Goal: Transaction & Acquisition: Purchase product/service

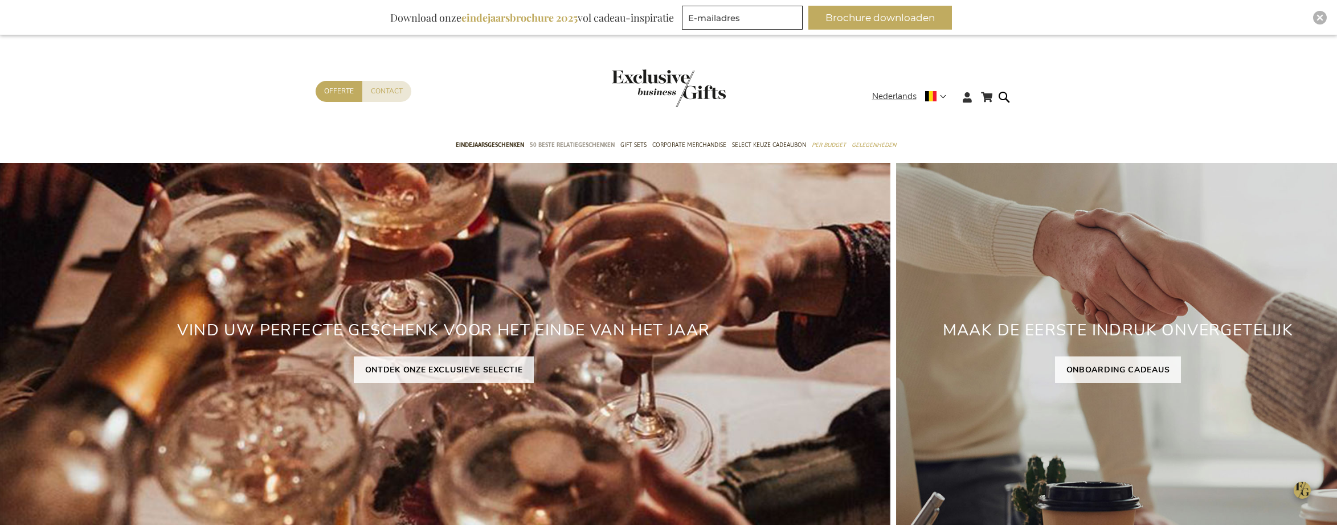
click at [577, 144] on span "50 beste relatiegeschenken" at bounding box center [572, 145] width 85 height 12
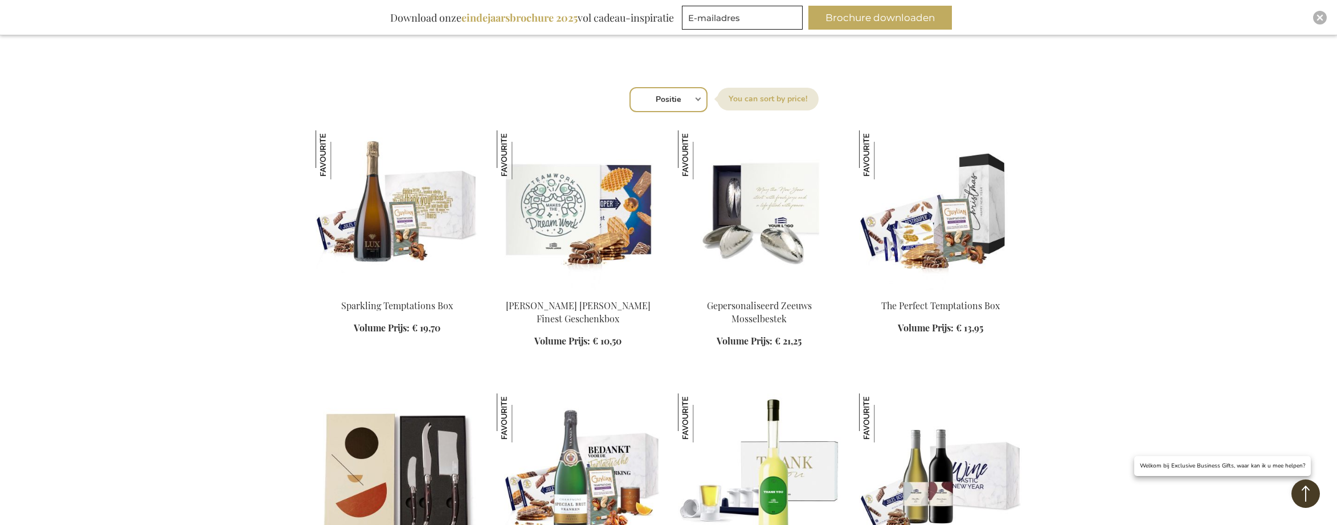
click at [677, 101] on select "Positie Best Sellers Meest bekeken Nieuw Biggest Saving Price: low to high Pric…" at bounding box center [669, 99] width 78 height 25
select select "new"
click at [630, 87] on select "Positie Best Sellers Meest bekeken Nieuw Biggest Saving Price: low to high Pric…" at bounding box center [669, 99] width 78 height 25
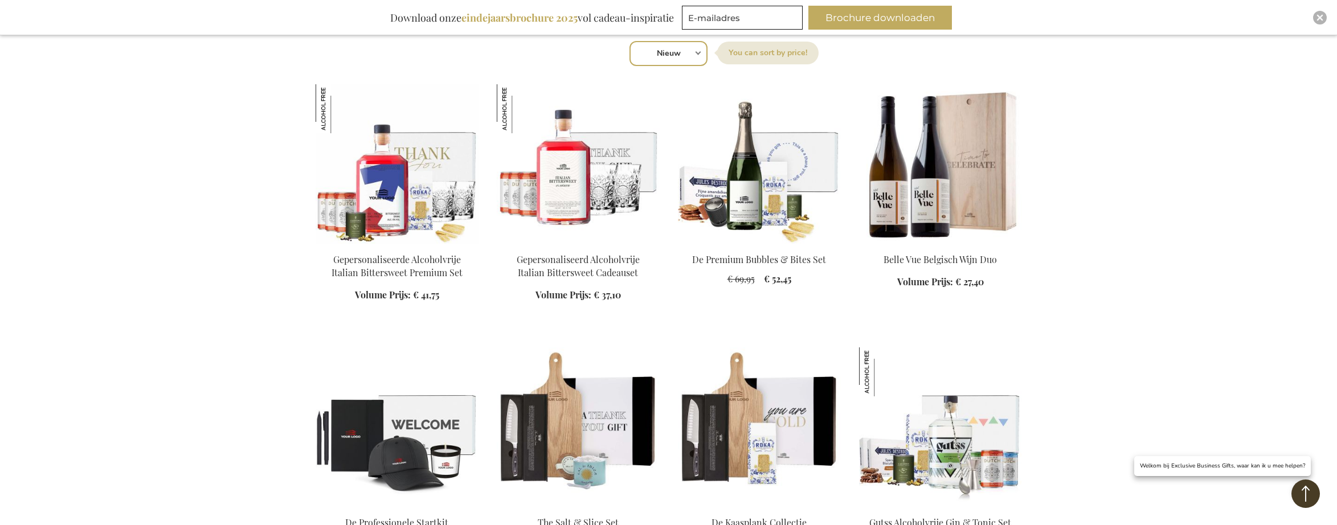
scroll to position [412, 0]
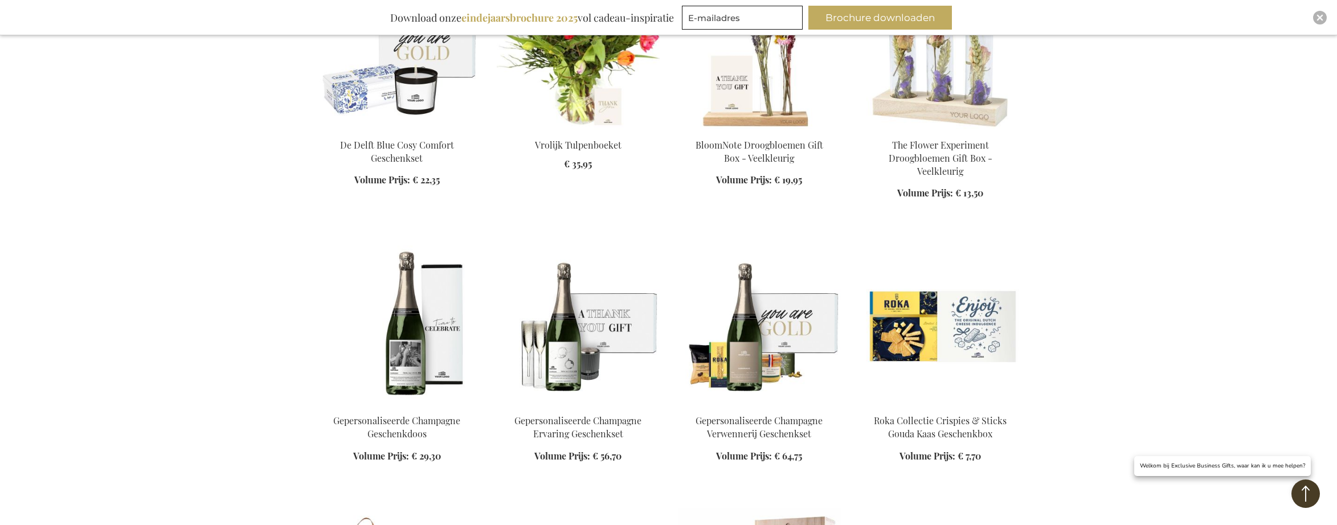
scroll to position [1938, 0]
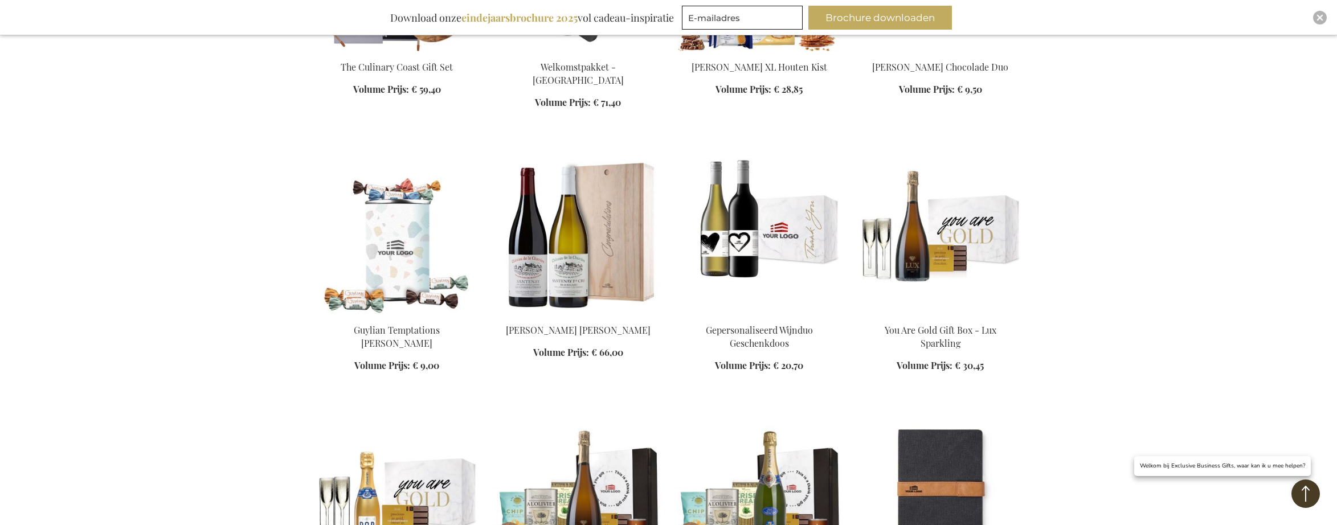
scroll to position [2432, 0]
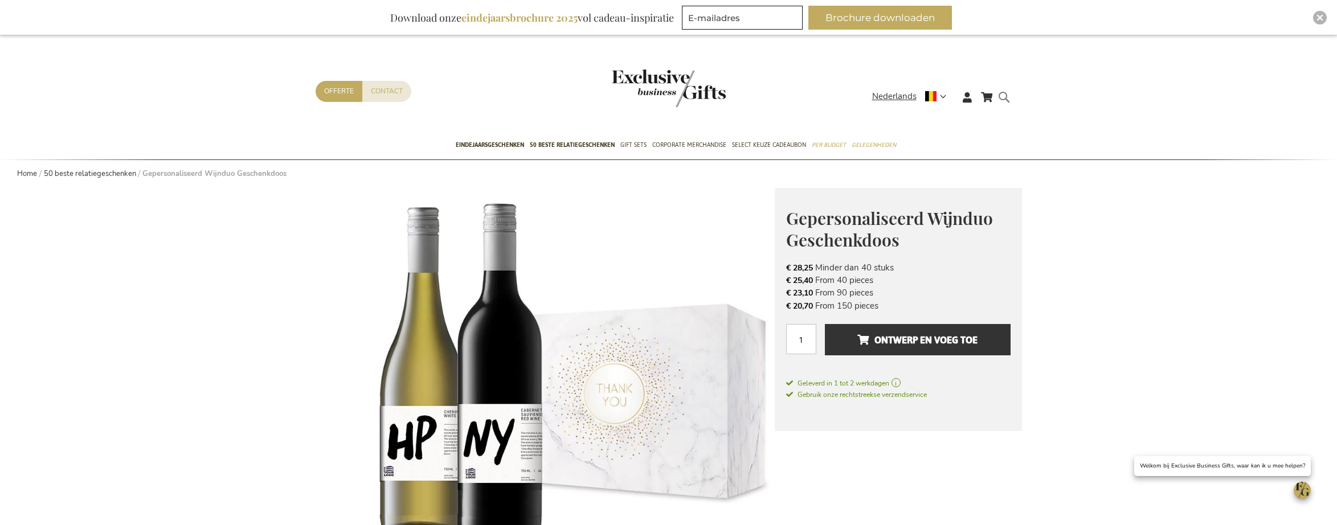
click at [1006, 102] on form "Search Search" at bounding box center [1007, 106] width 11 height 32
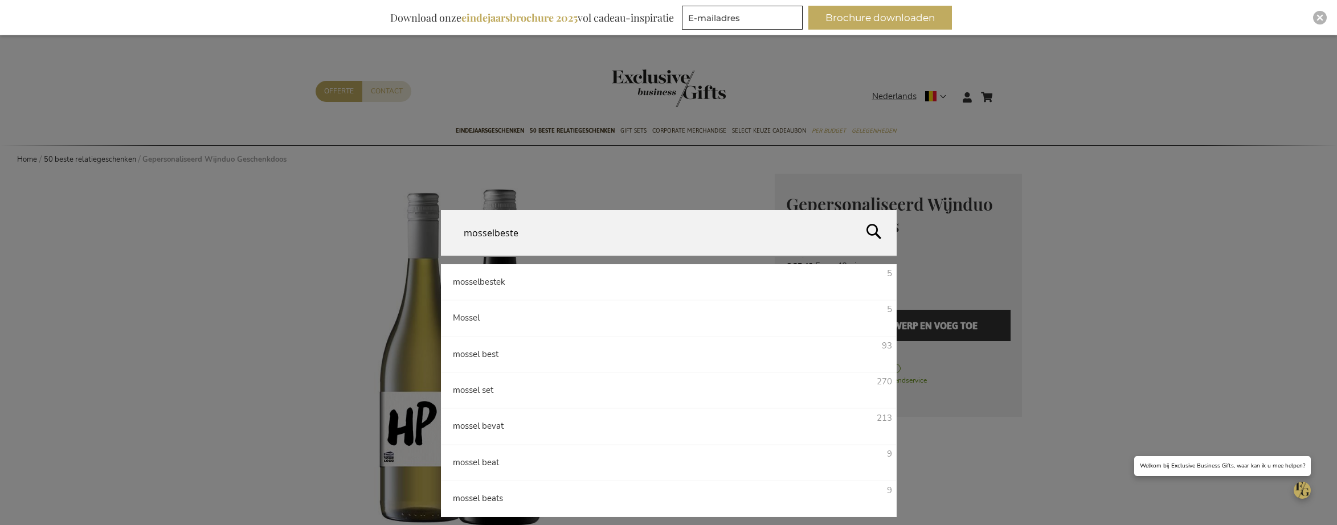
type input "mosselbestek"
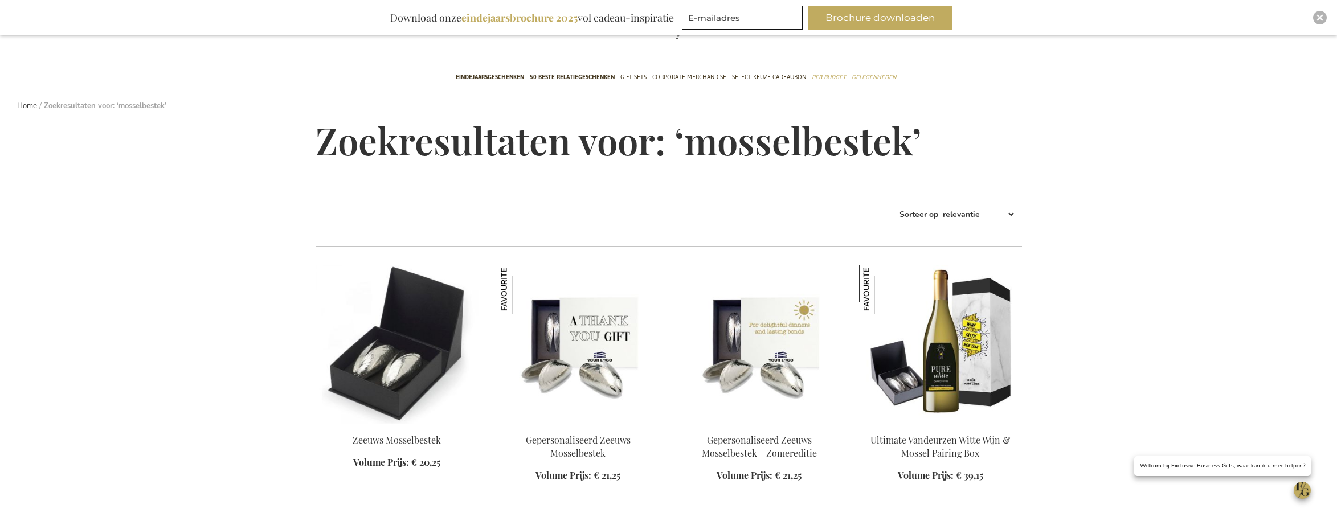
scroll to position [79, 0]
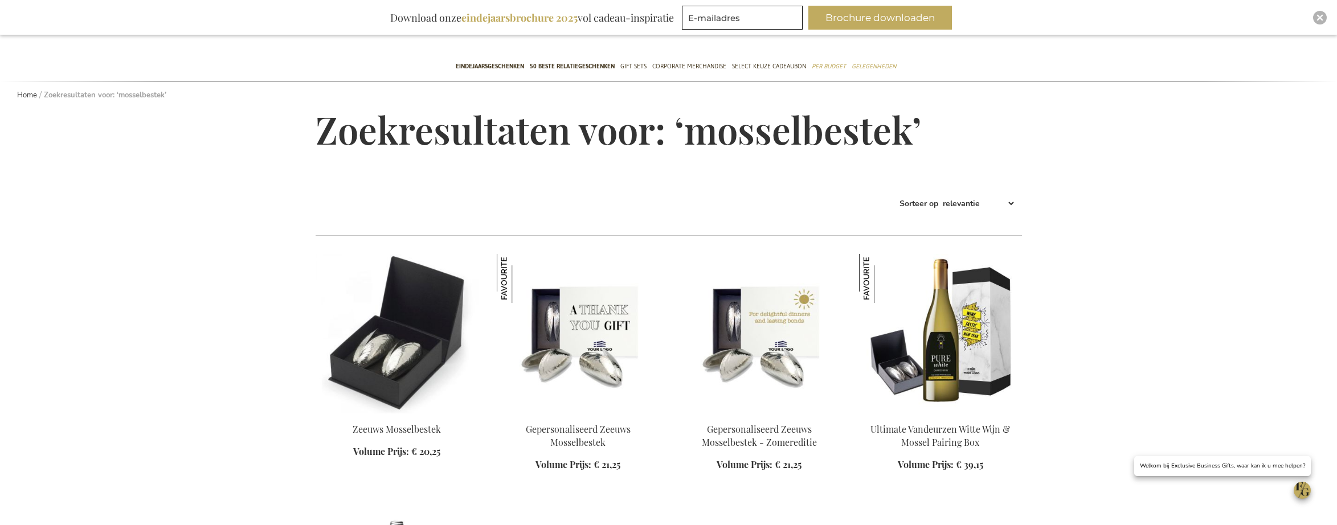
click at [594, 330] on img at bounding box center [578, 334] width 163 height 160
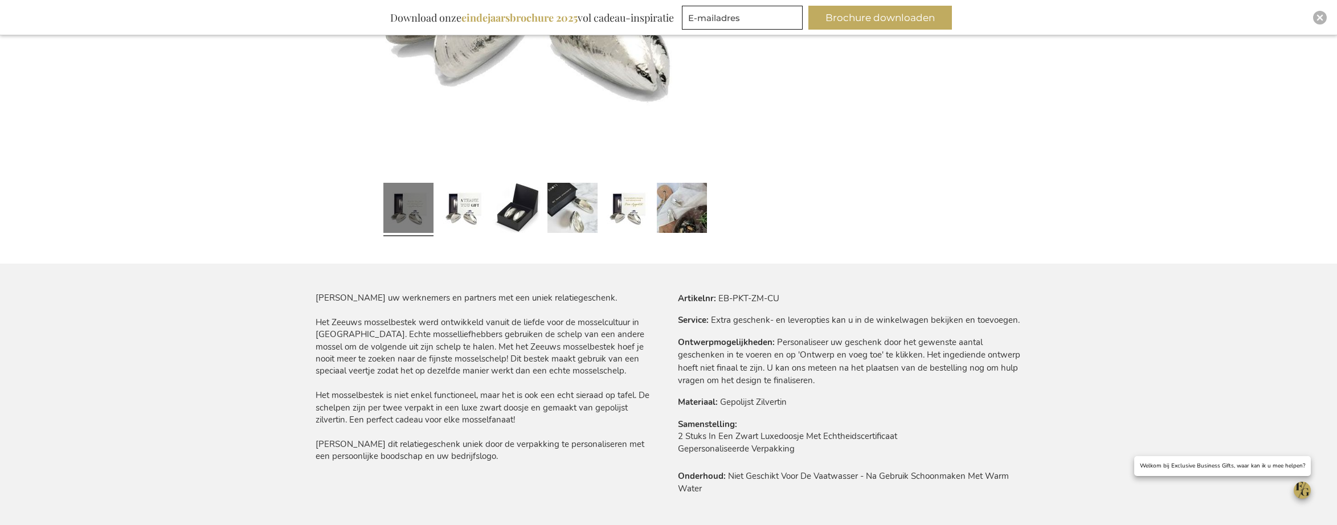
scroll to position [474, 0]
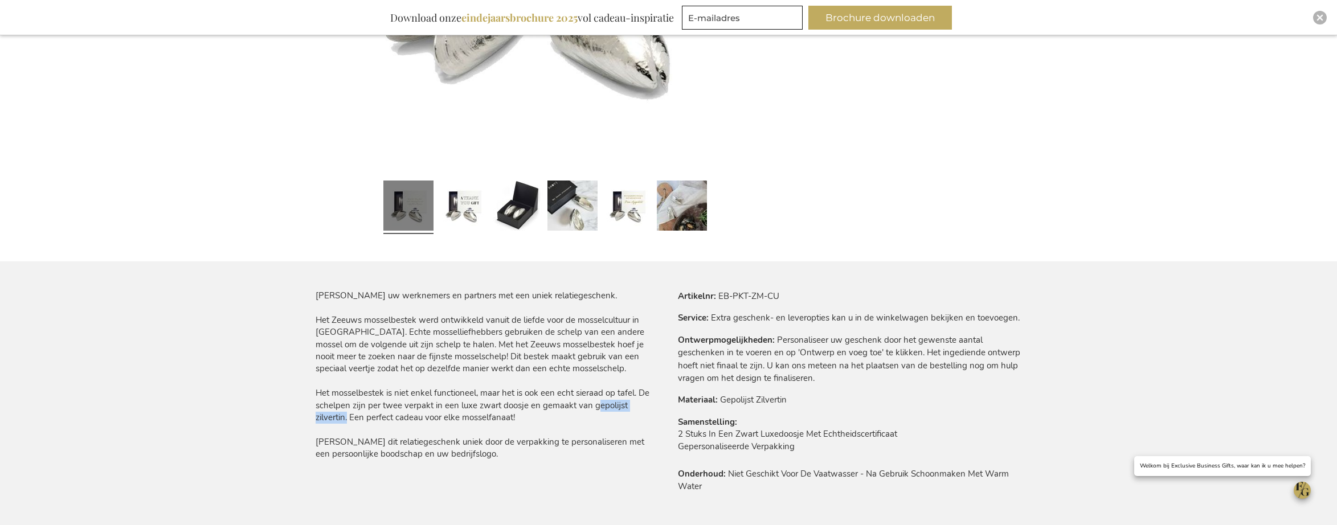
drag, startPoint x: 592, startPoint y: 407, endPoint x: 657, endPoint y: 407, distance: 65.5
click at [657, 407] on div "Verras uw werknemers en partners met een uniek relatiegeschenk. Het Zeeuws moss…" at bounding box center [488, 375] width 344 height 171
copy div "gepolijst zilvertin"
drag, startPoint x: 781, startPoint y: 296, endPoint x: 719, endPoint y: 294, distance: 61.6
click at [719, 294] on tr "Artikelnr EB-PKT-ZM-CU" at bounding box center [850, 296] width 344 height 13
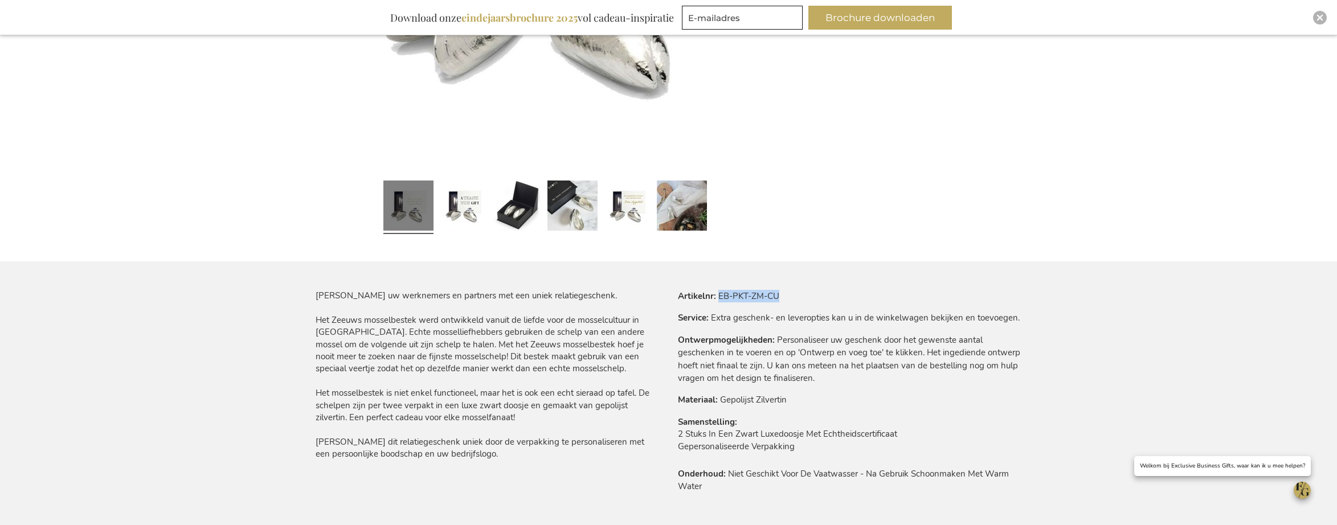
copy td "EB-PKT-ZM-CU"
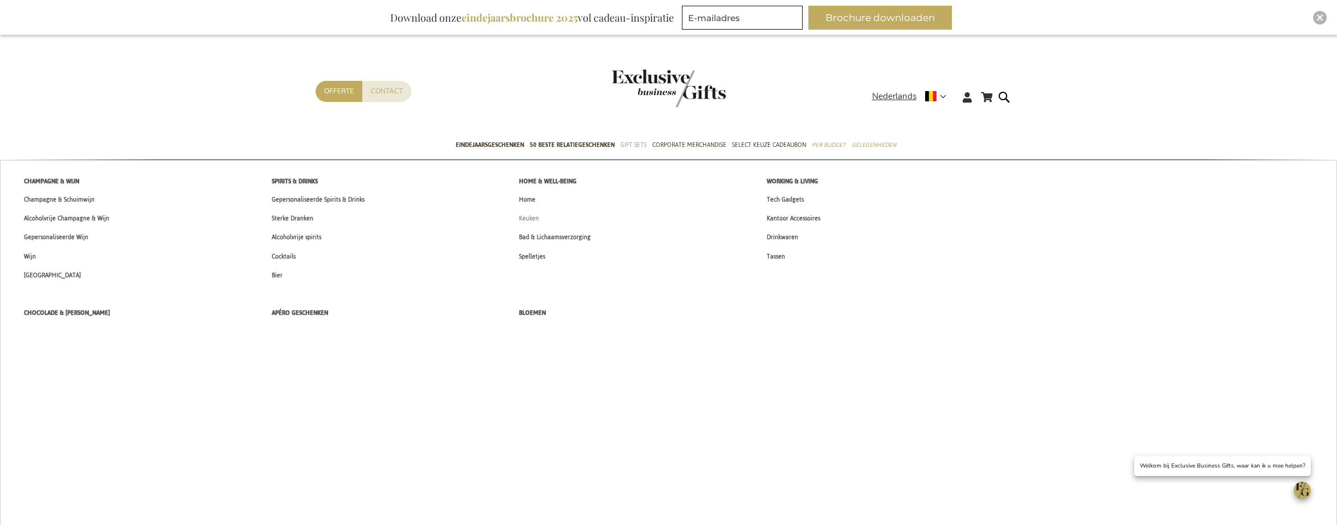
click at [528, 217] on span "Keuken" at bounding box center [529, 219] width 20 height 12
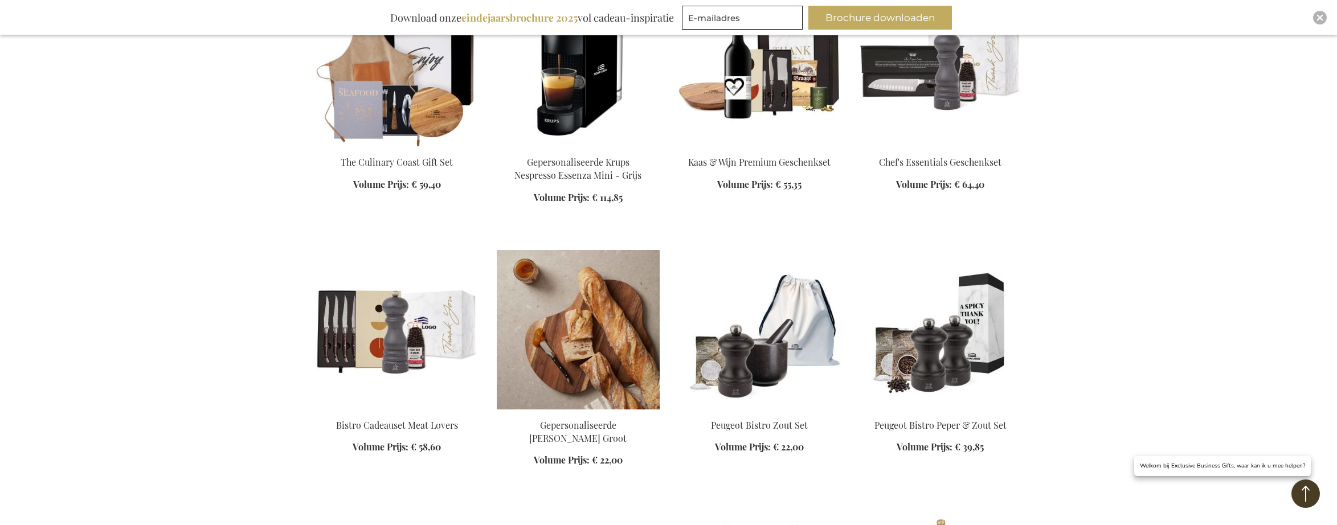
scroll to position [1022, 0]
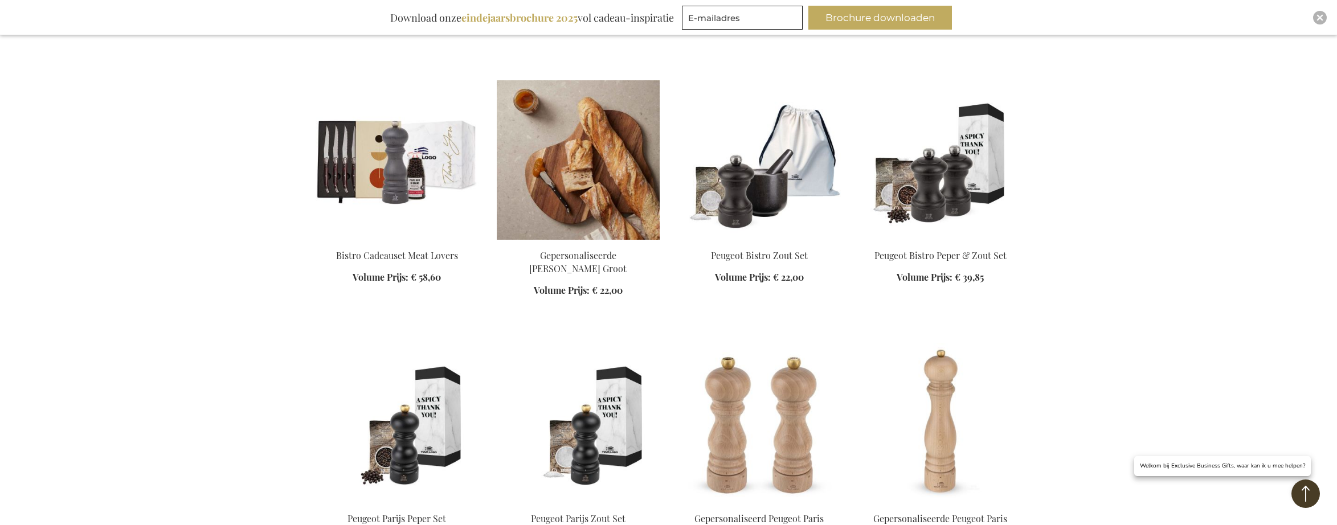
scroll to position [1242, 0]
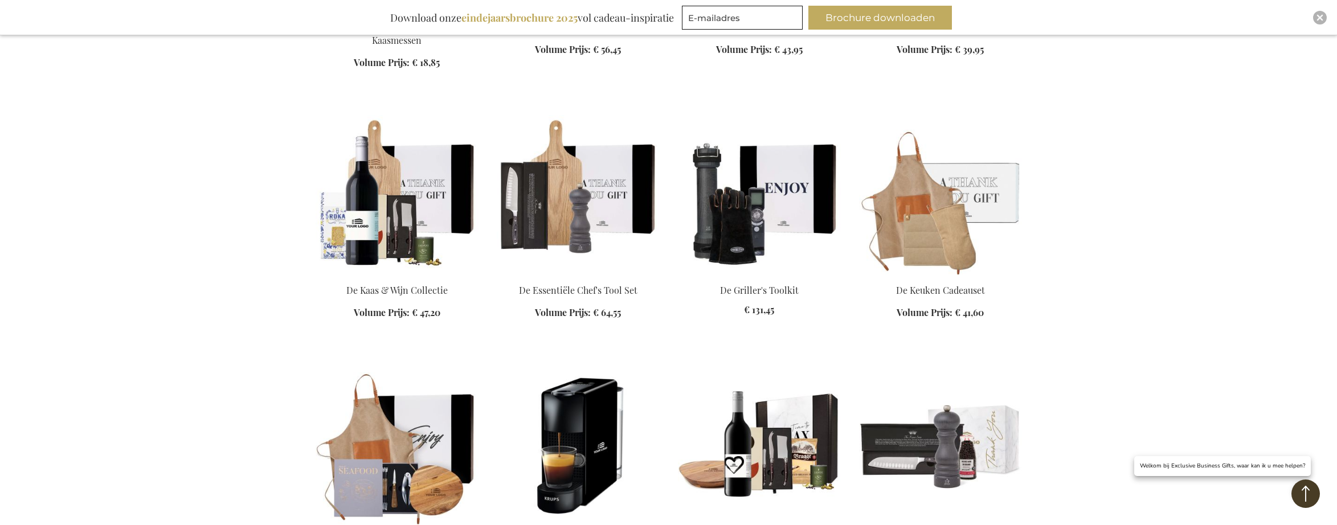
scroll to position [703, 0]
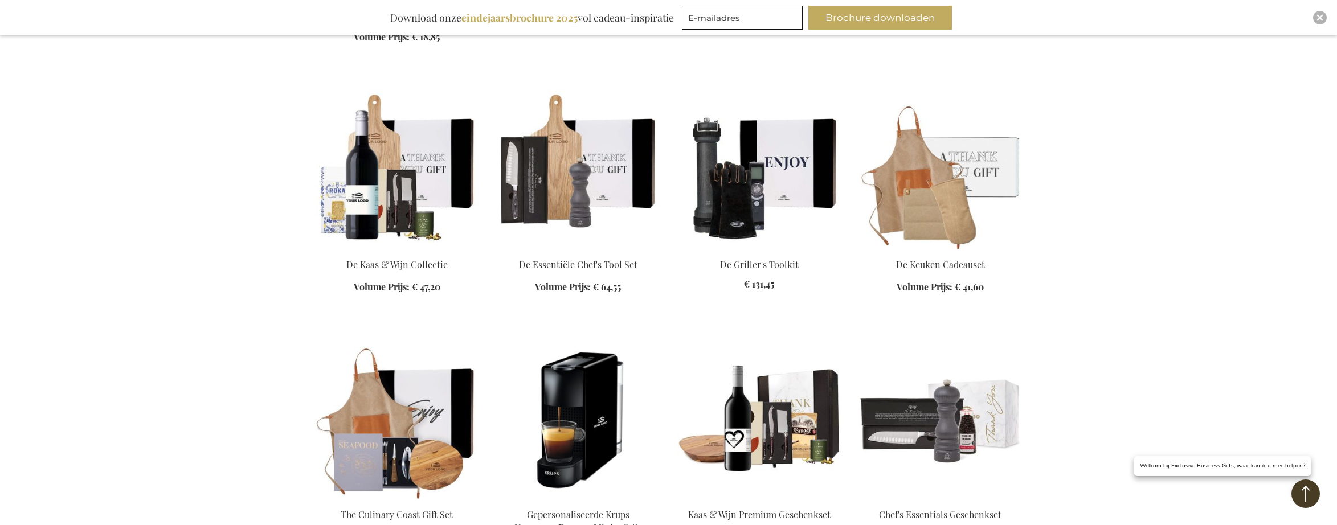
scroll to position [600, 0]
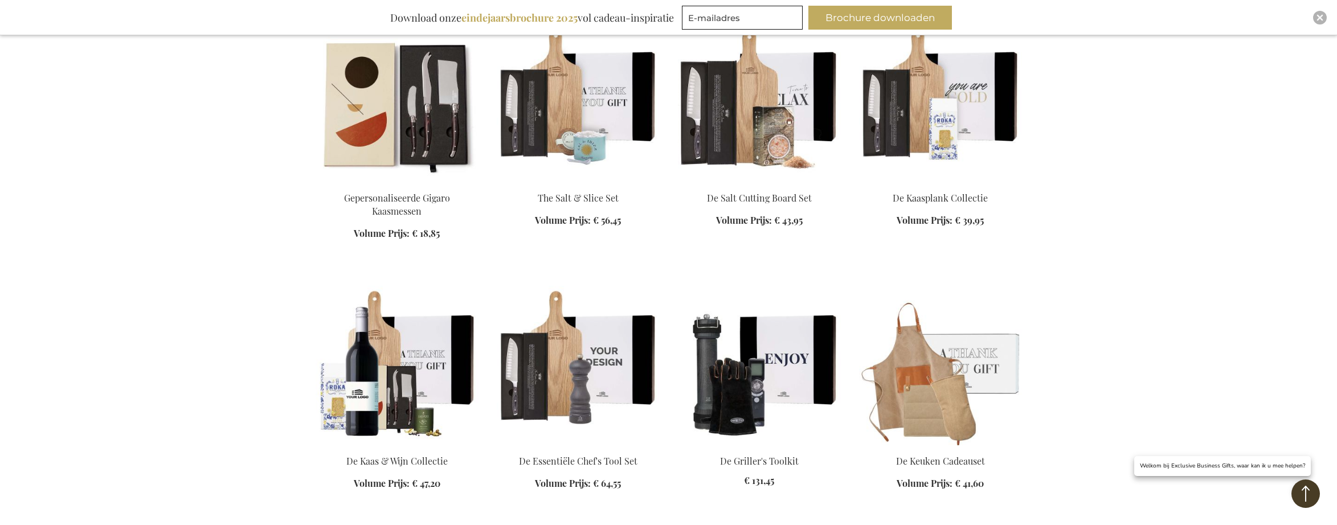
scroll to position [482, 0]
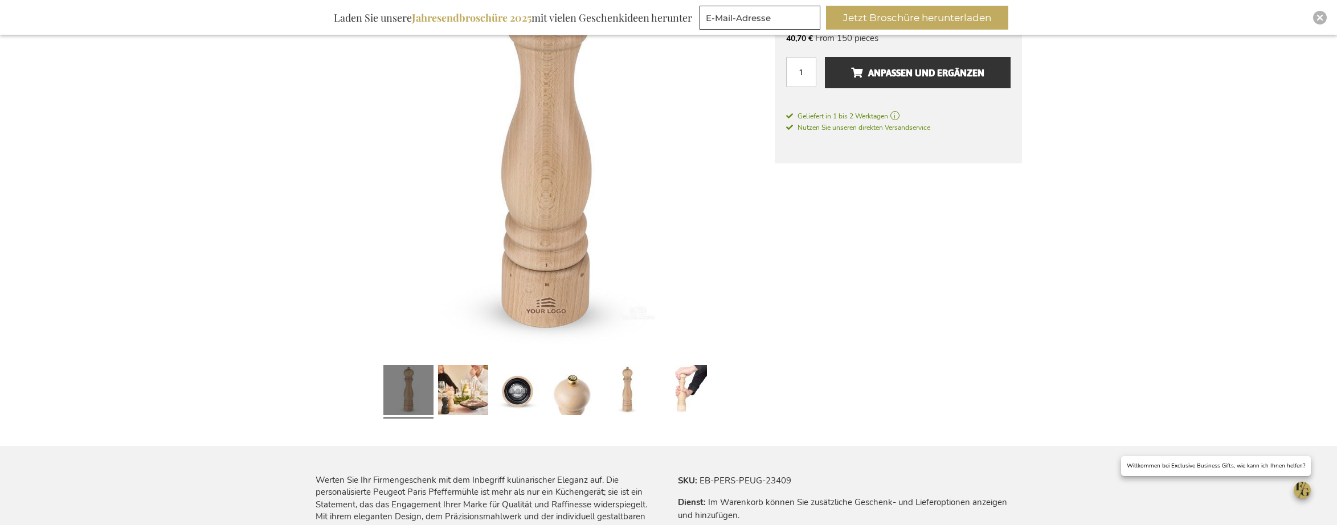
scroll to position [239, 0]
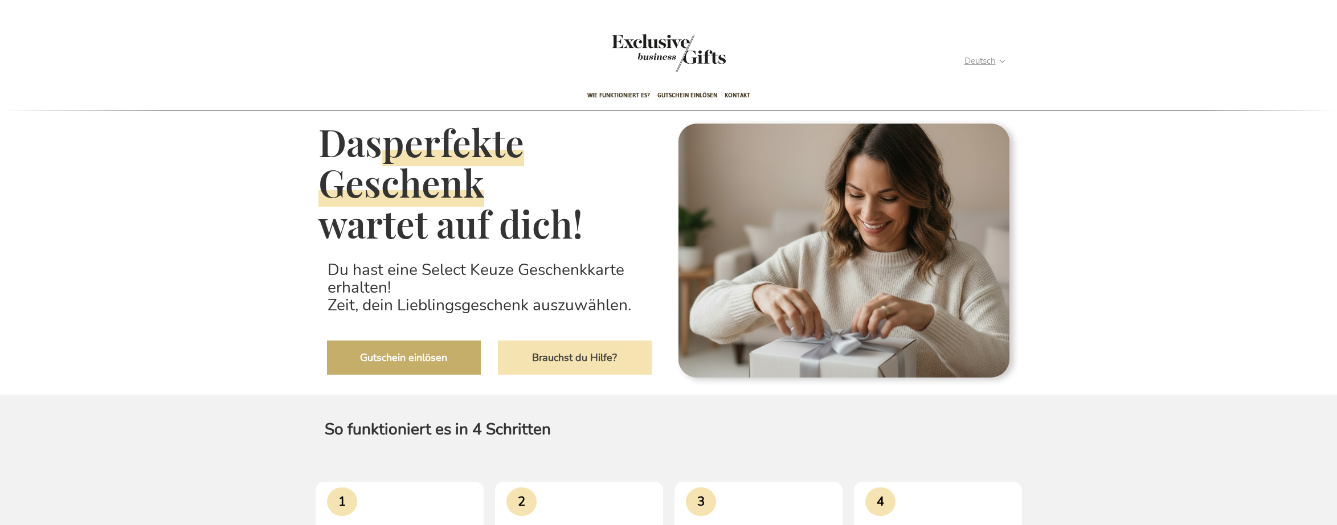
click at [992, 60] on span "Deutsch" at bounding box center [980, 61] width 31 height 13
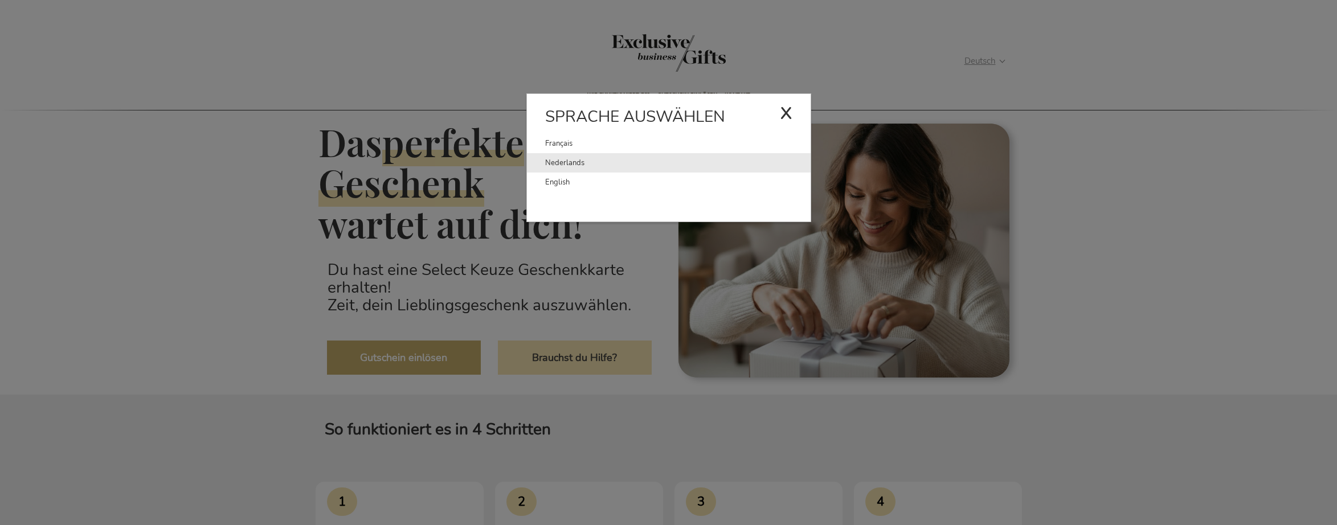
click at [598, 165] on link "Nederlands" at bounding box center [677, 162] width 265 height 19
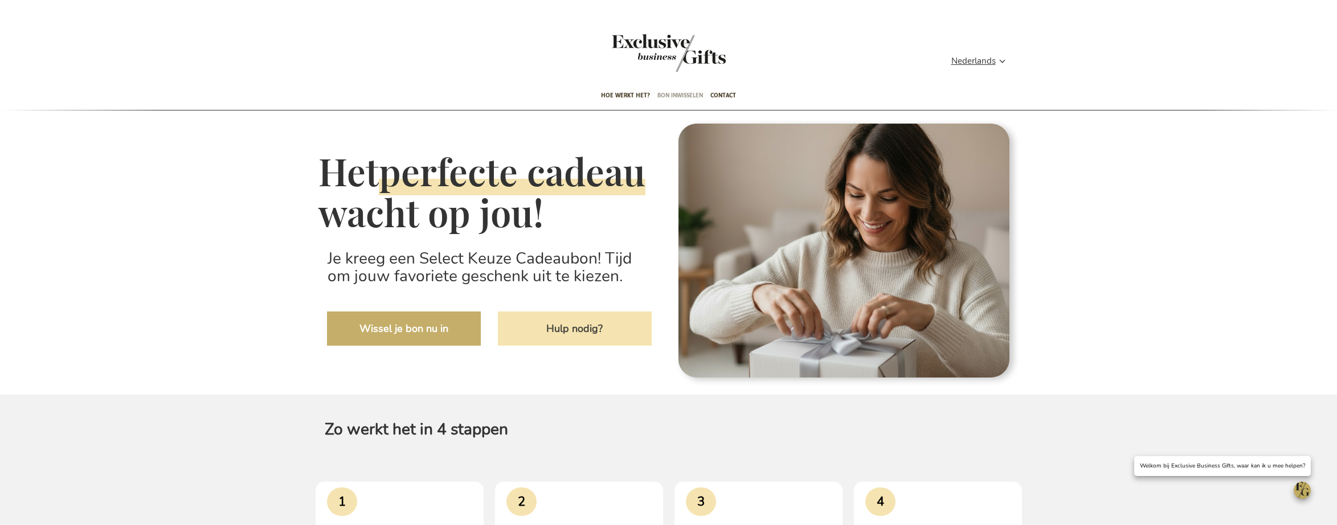
click at [682, 98] on span "Bon inwisselen" at bounding box center [680, 95] width 46 height 27
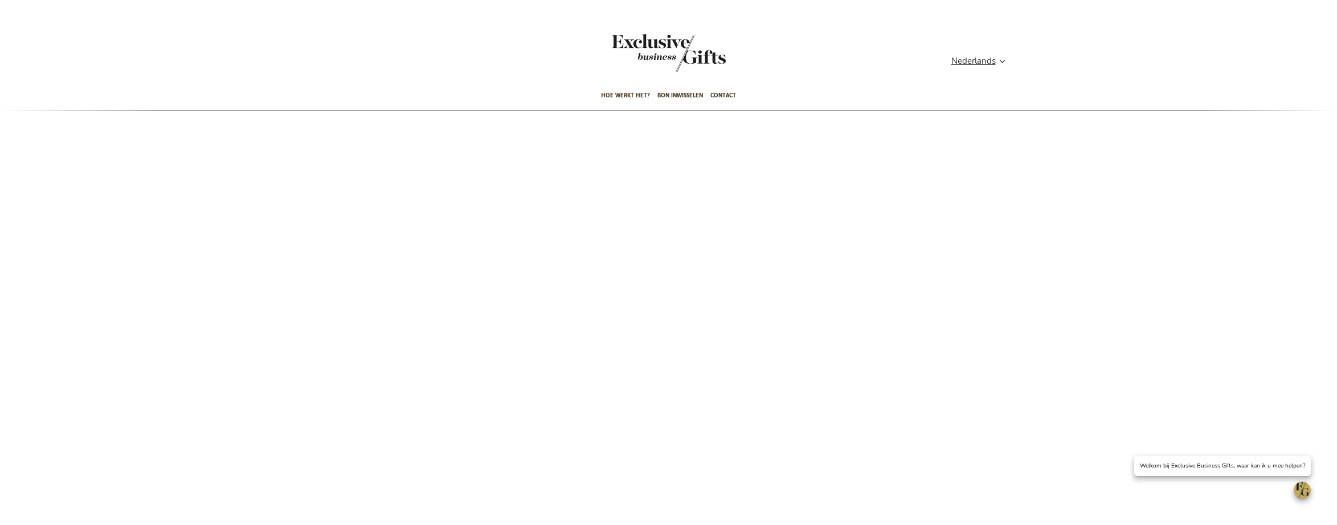
click at [680, 55] on div "Toggle Nav" at bounding box center [669, 60] width 114 height 52
click at [679, 64] on div "Toggle Nav" at bounding box center [669, 60] width 114 height 52
click at [983, 62] on span "Nederlands" at bounding box center [973, 61] width 44 height 13
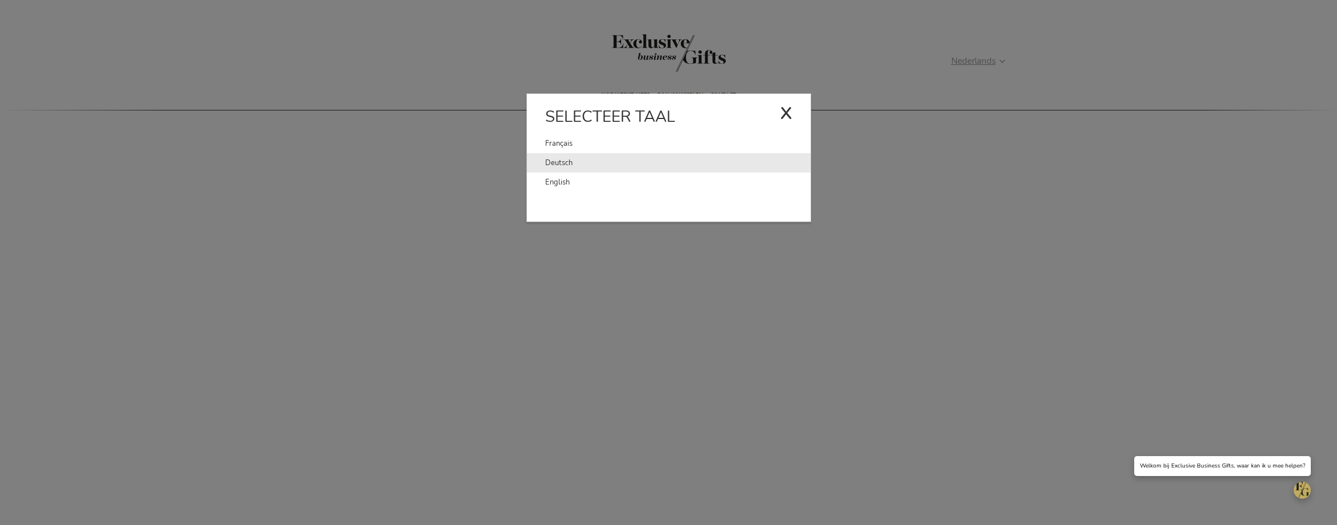
click at [628, 160] on link "Deutsch" at bounding box center [677, 162] width 265 height 19
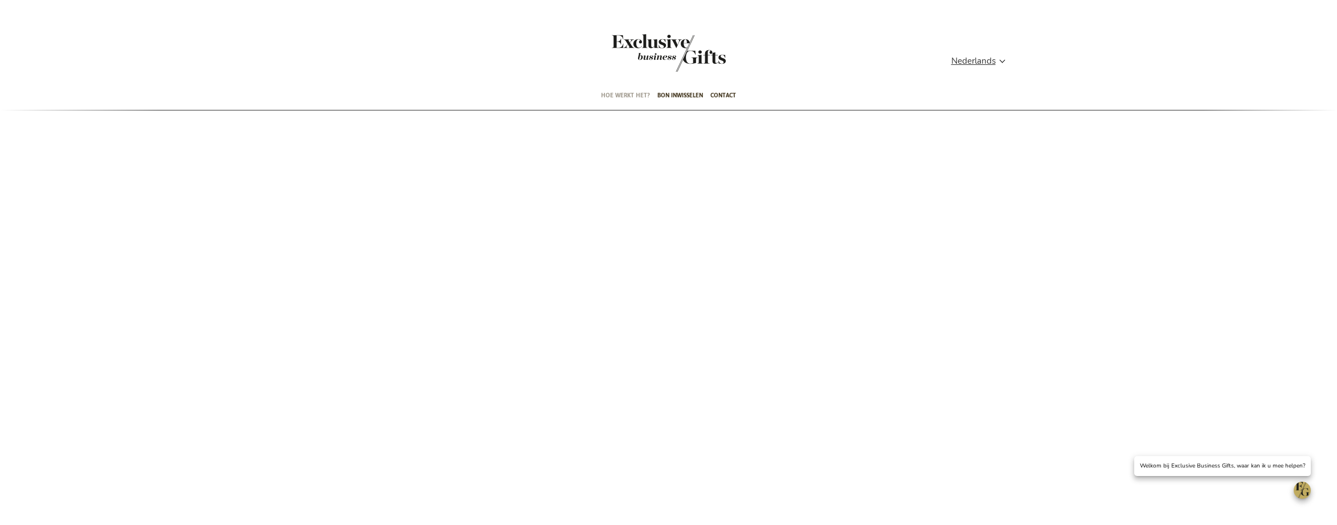
click at [616, 96] on span "Hoe werkt het?" at bounding box center [625, 95] width 49 height 27
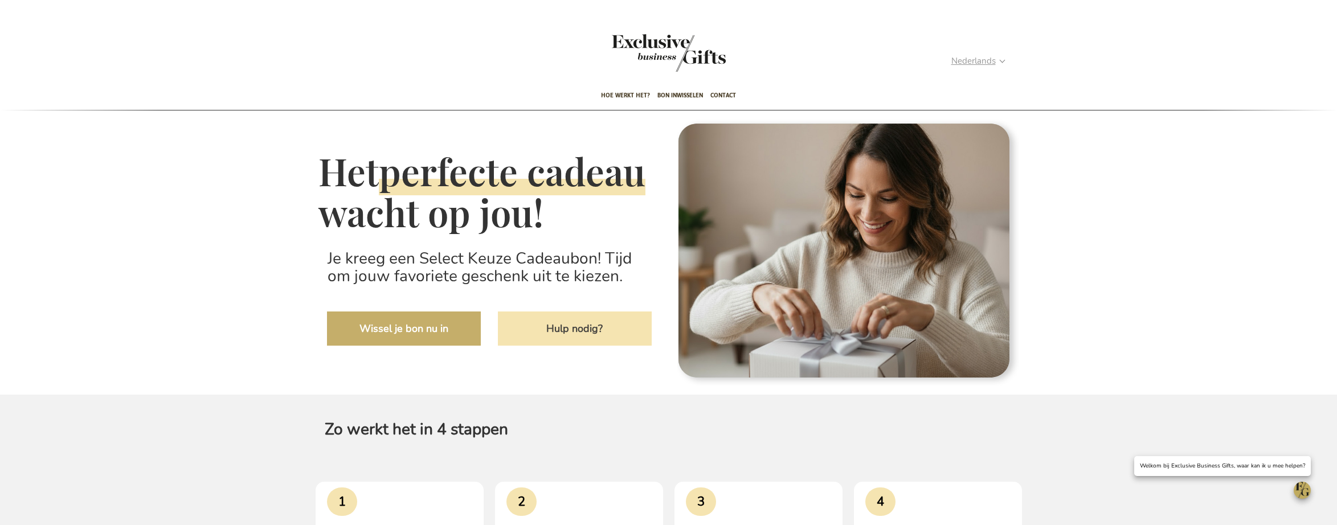
click at [966, 62] on span "Nederlands" at bounding box center [973, 61] width 44 height 13
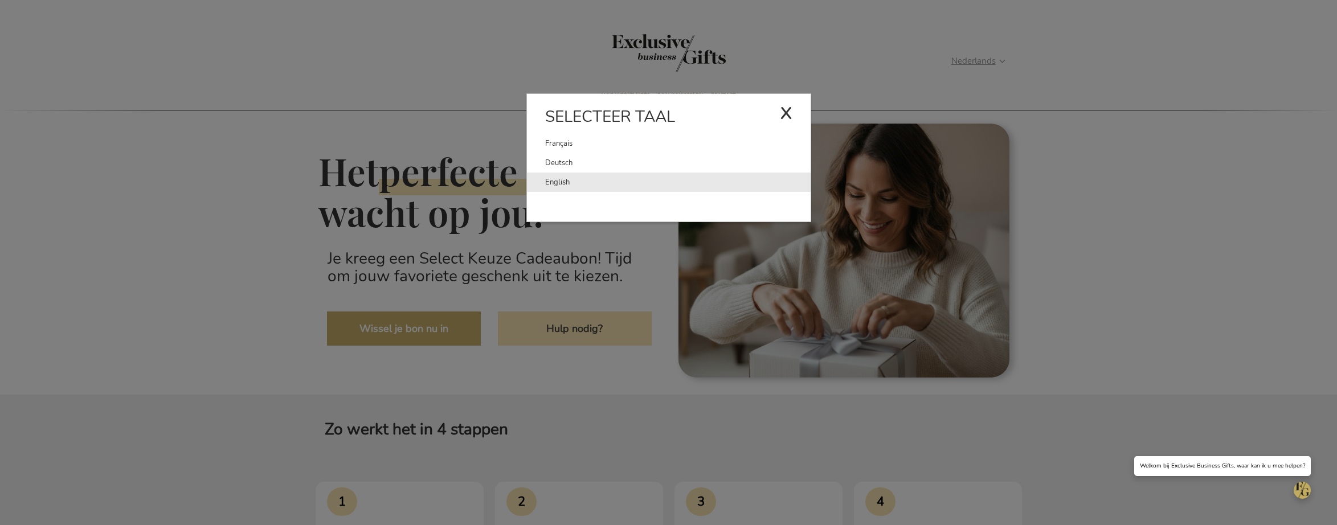
click at [690, 183] on link "English" at bounding box center [677, 182] width 265 height 19
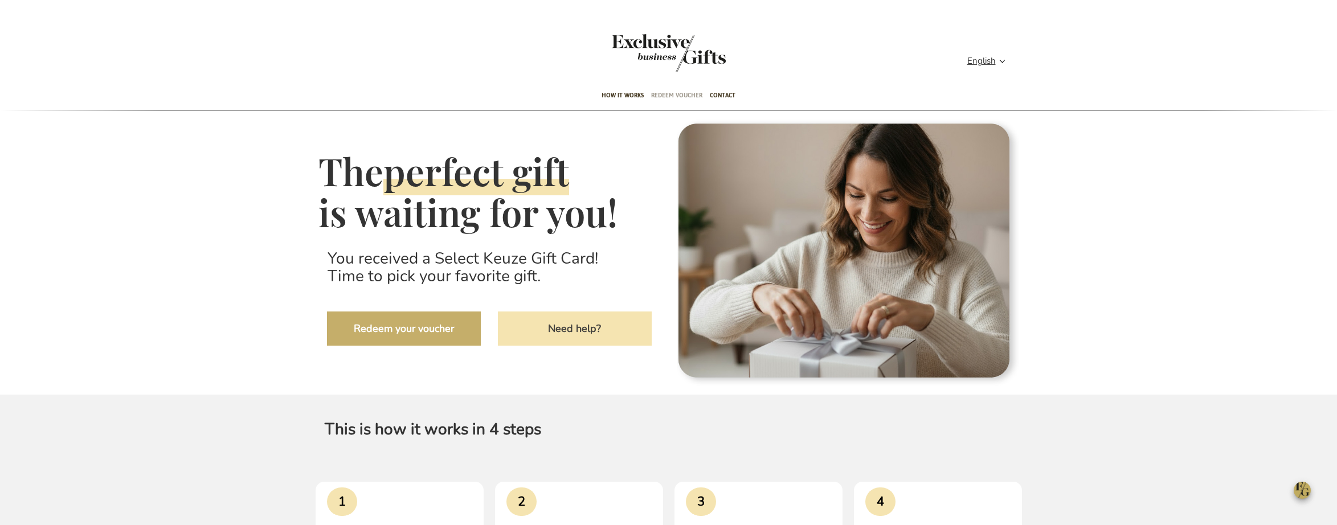
click at [677, 99] on span "Redeem voucher" at bounding box center [676, 95] width 51 height 27
click at [672, 94] on span "Redeem voucher" at bounding box center [676, 95] width 51 height 27
click at [983, 65] on span "English" at bounding box center [981, 61] width 28 height 13
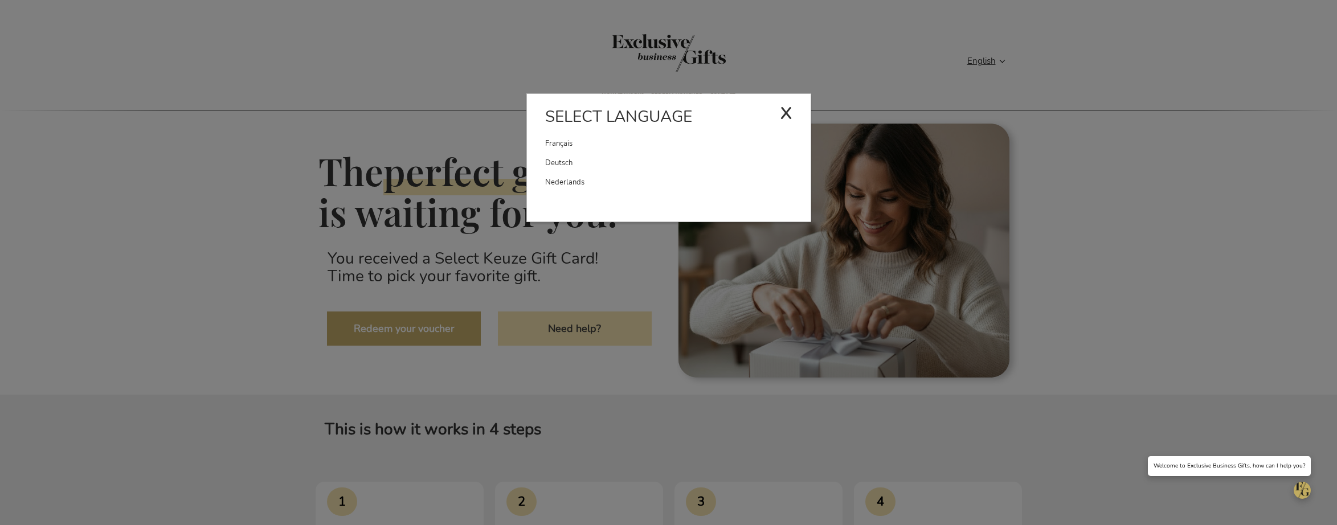
click at [597, 180] on link "Nederlands" at bounding box center [677, 182] width 265 height 19
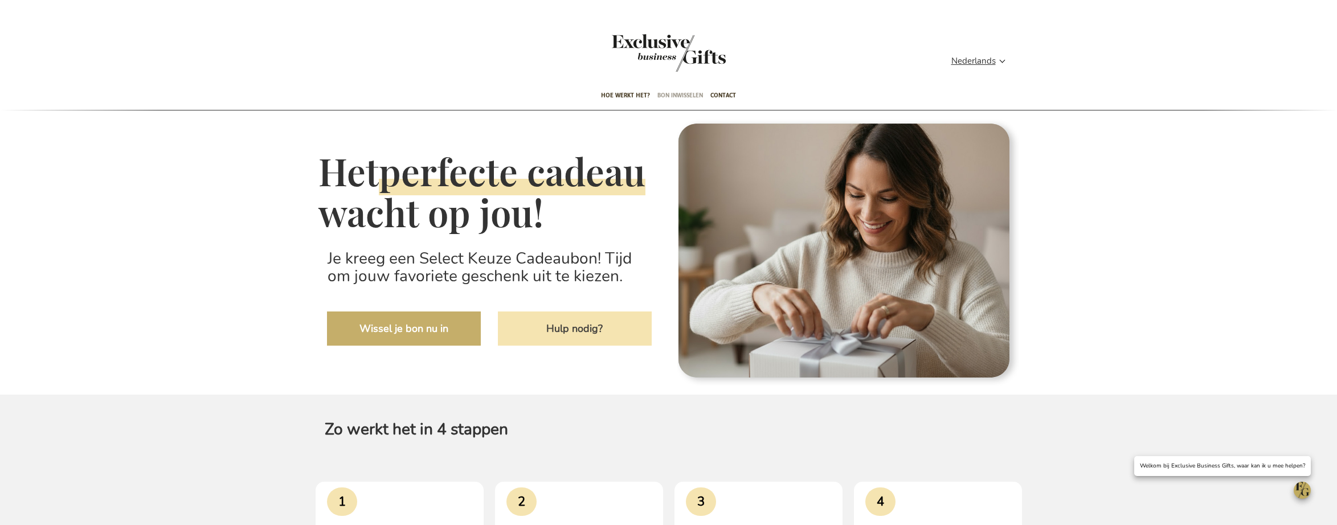
click at [680, 95] on span "Bon inwisselen" at bounding box center [680, 95] width 46 height 27
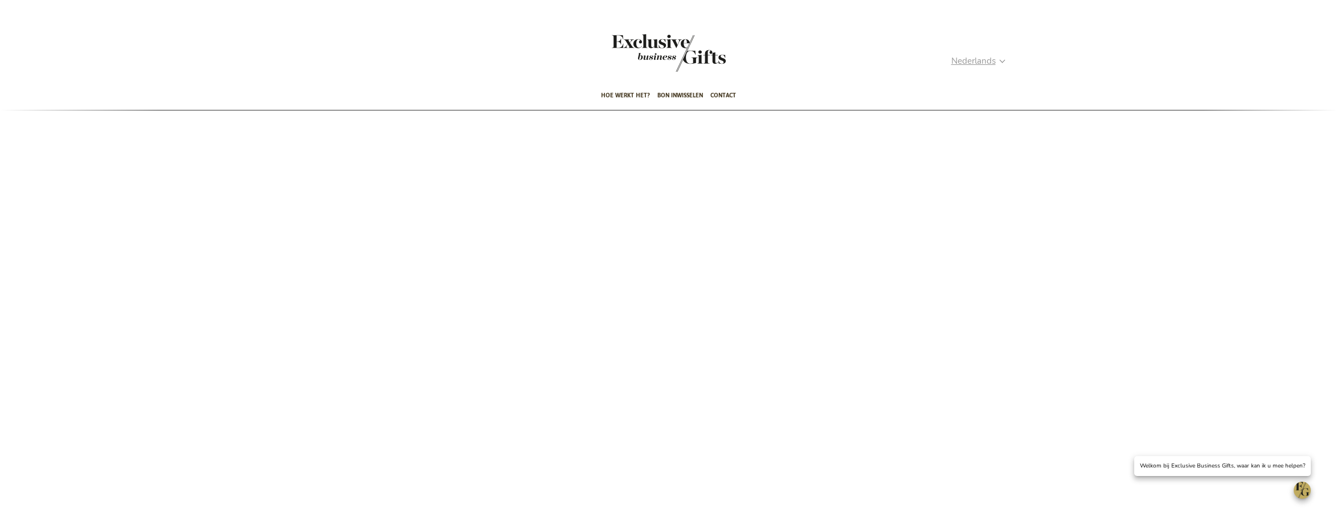
click at [977, 60] on span "Nederlands" at bounding box center [973, 61] width 44 height 13
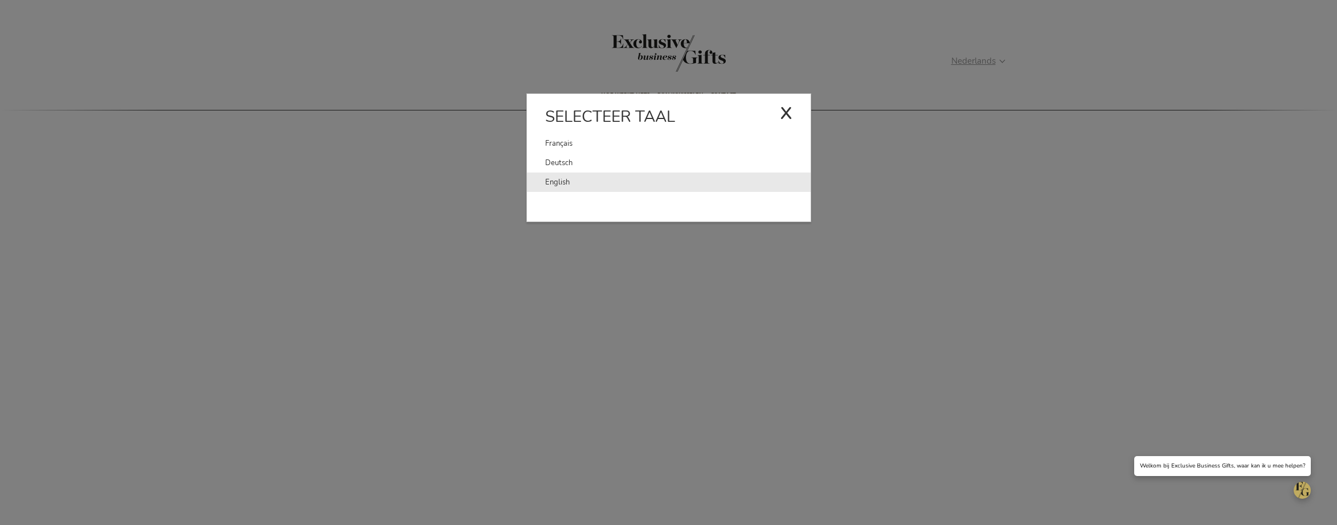
click at [574, 180] on link "English" at bounding box center [677, 182] width 265 height 19
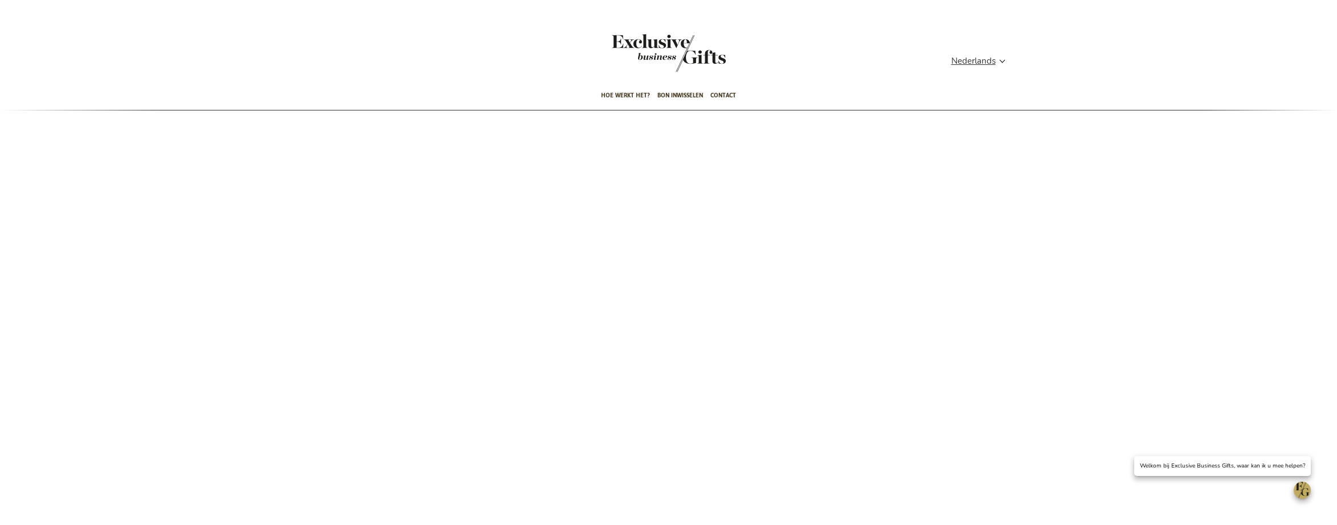
click at [676, 53] on div "Toggle Nav" at bounding box center [669, 60] width 114 height 52
click at [901, 85] on ul "Hoe werkt het? Bon inwisselen Contact 50 beste relatiegeschenken Gift Sets Cham…" at bounding box center [669, 96] width 725 height 28
click at [618, 93] on span "Hoe werkt het?" at bounding box center [625, 95] width 49 height 27
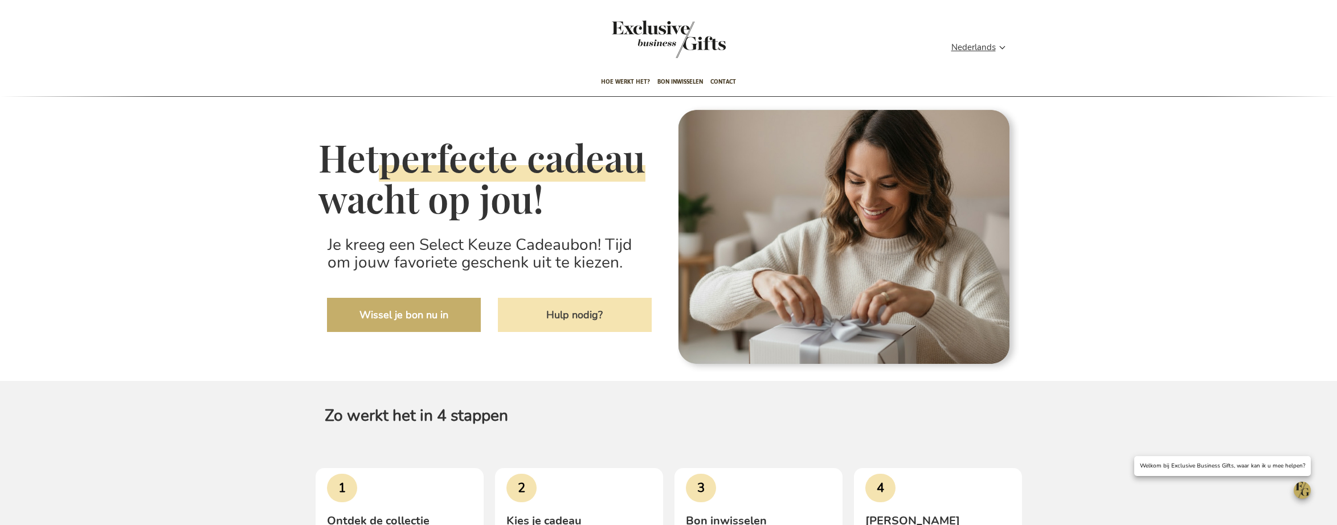
scroll to position [15, 0]
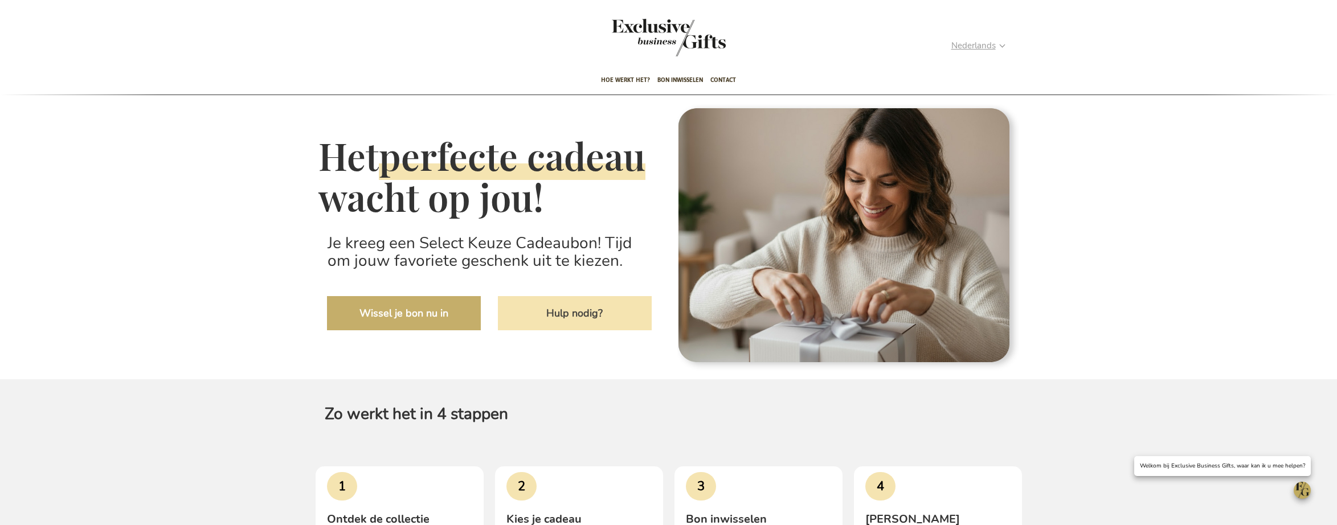
click at [962, 48] on span "Nederlands" at bounding box center [973, 45] width 44 height 13
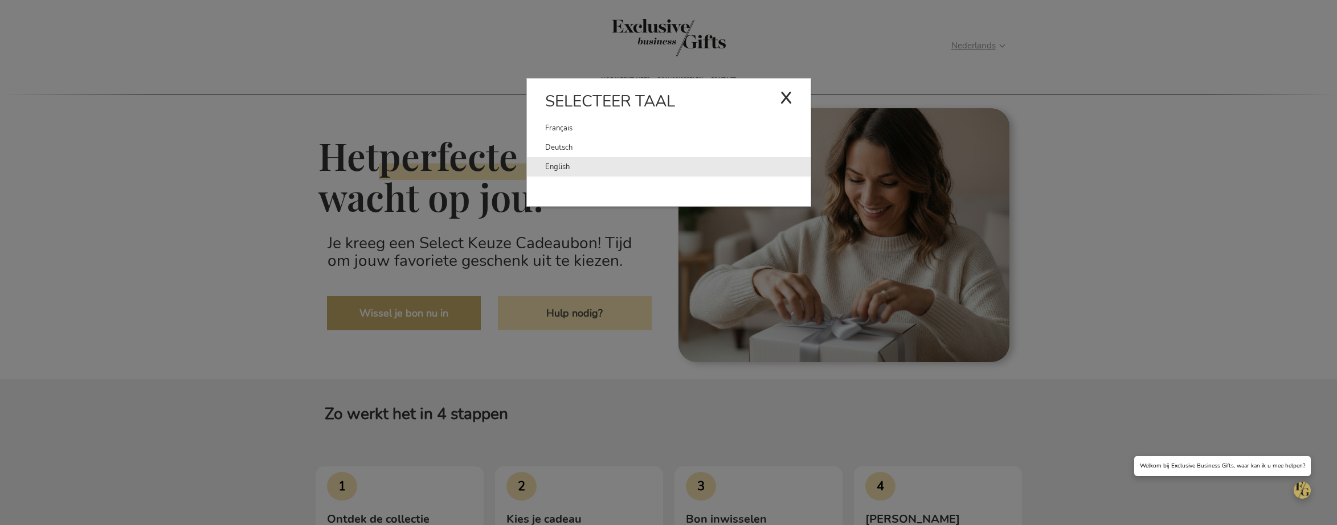
click at [608, 170] on link "English" at bounding box center [677, 166] width 265 height 19
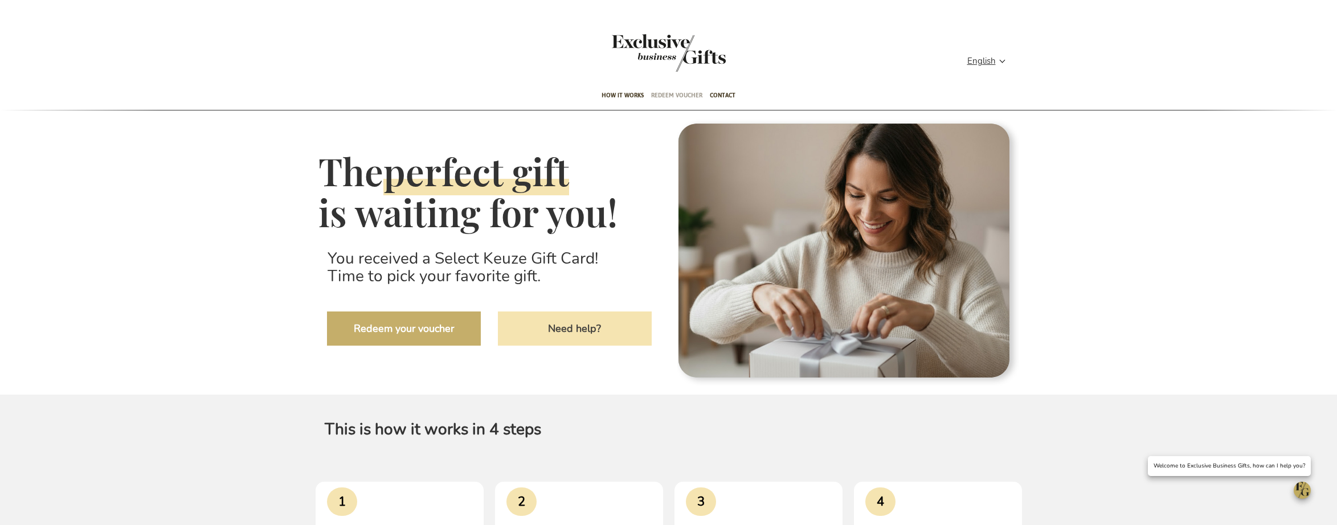
click at [663, 91] on span "Redeem voucher" at bounding box center [676, 95] width 51 height 27
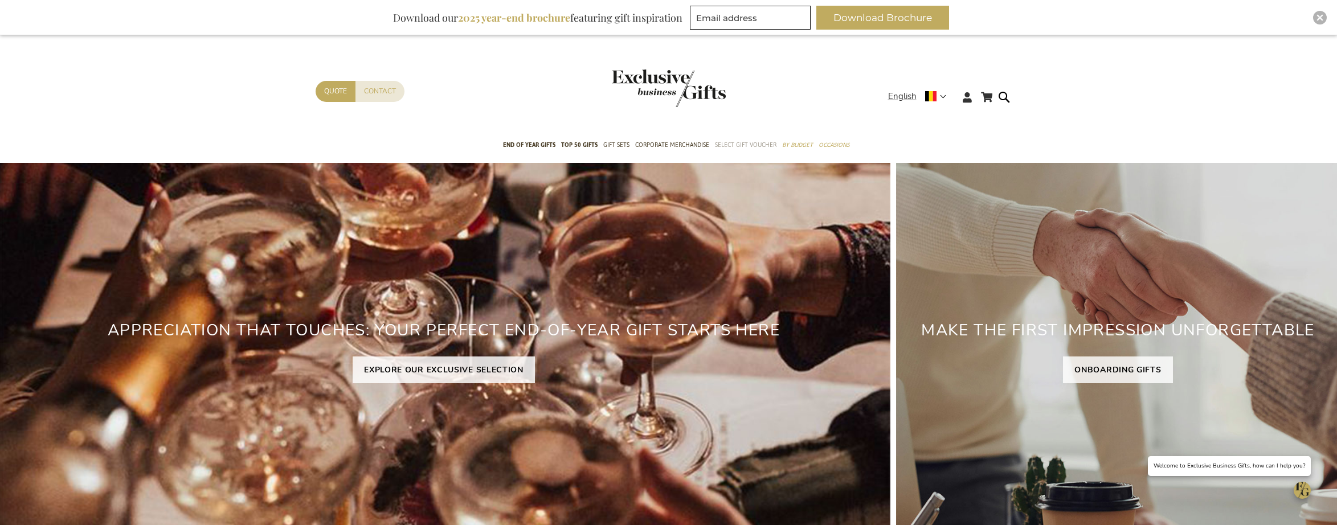
click at [742, 140] on span "Select Gift Voucher" at bounding box center [746, 145] width 62 height 12
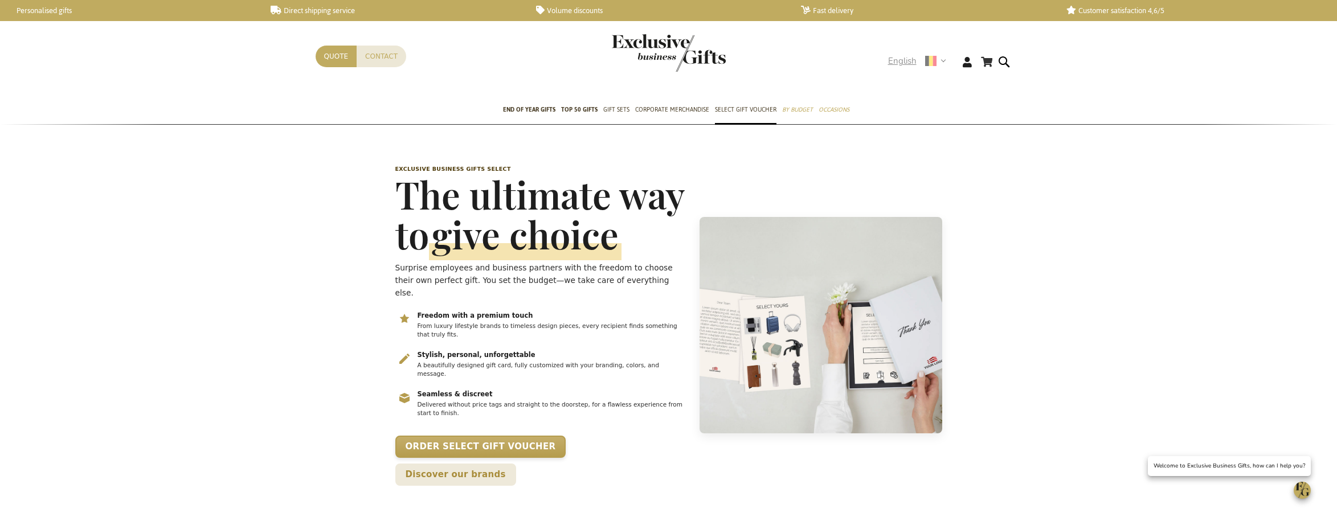
click at [906, 58] on span "English" at bounding box center [902, 61] width 28 height 13
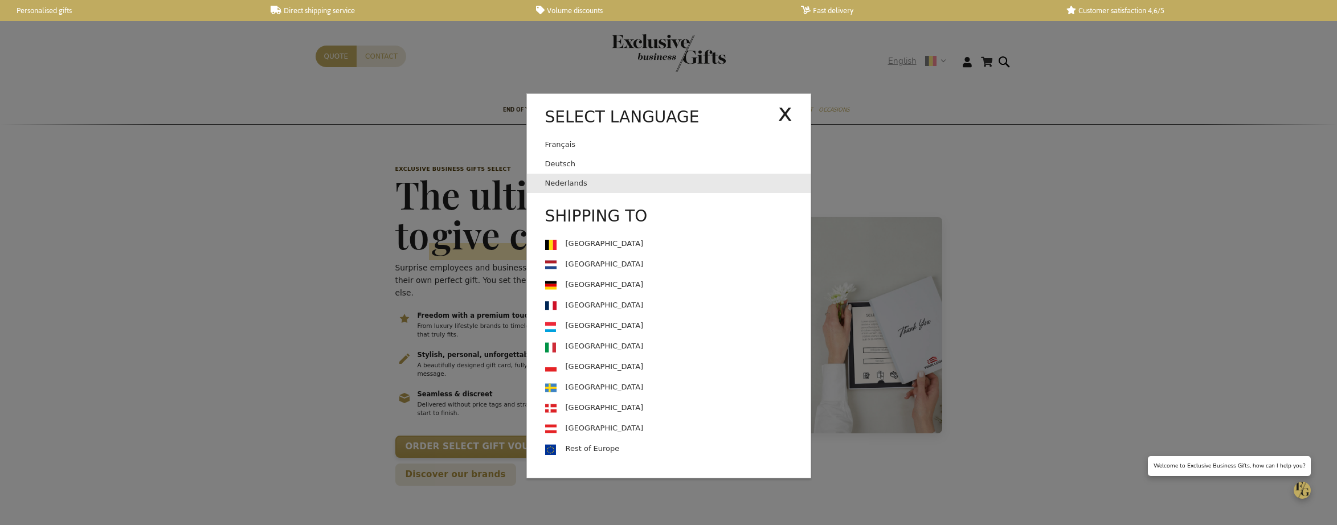
click at [606, 182] on link "Nederlands" at bounding box center [677, 183] width 265 height 19
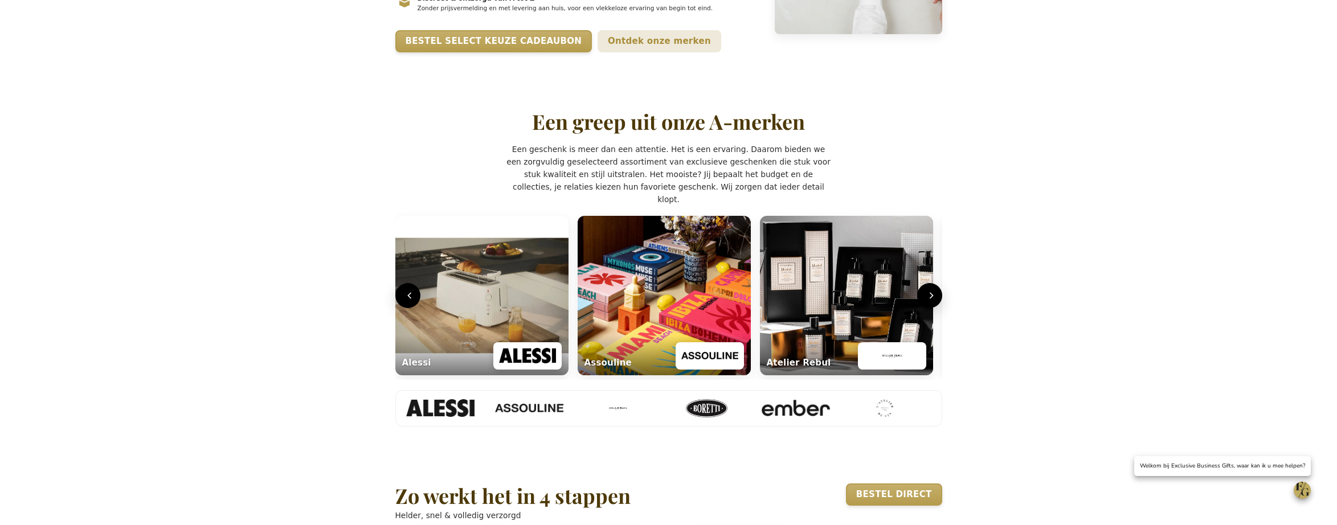
scroll to position [365, 0]
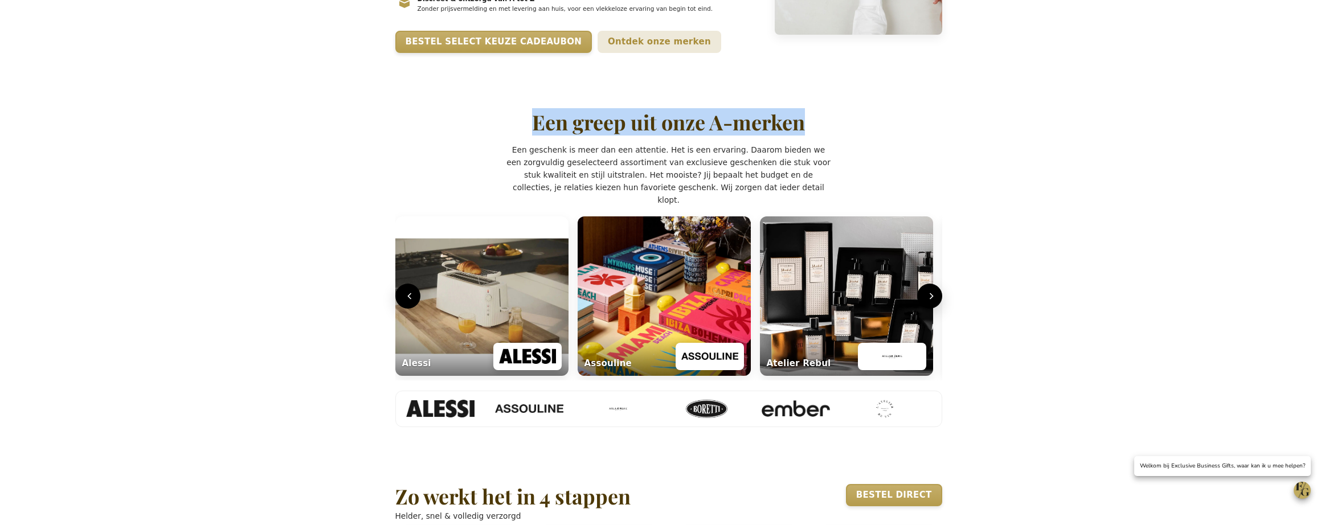
drag, startPoint x: 542, startPoint y: 180, endPoint x: 853, endPoint y: 185, distance: 311.1
click at [853, 136] on div "Een greep uit onze A-merken" at bounding box center [668, 123] width 547 height 26
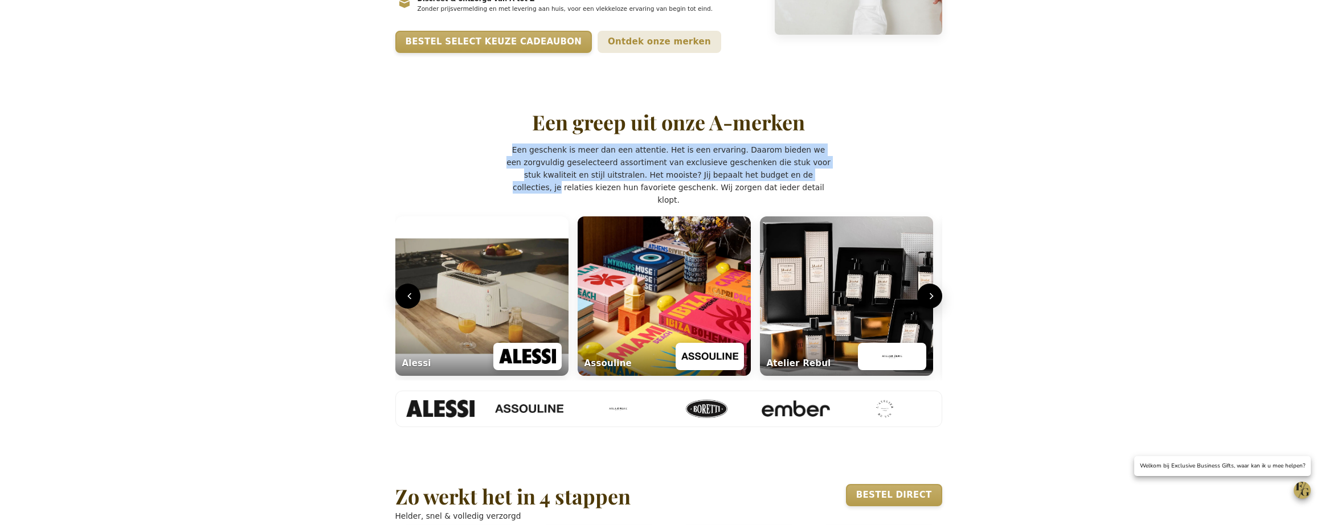
drag, startPoint x: 514, startPoint y: 203, endPoint x: 699, endPoint y: 207, distance: 184.6
click at [786, 206] on p "Een geschenk is meer dan een attentie. Het is een ervaring. Daarom bieden we ee…" at bounding box center [668, 175] width 324 height 63
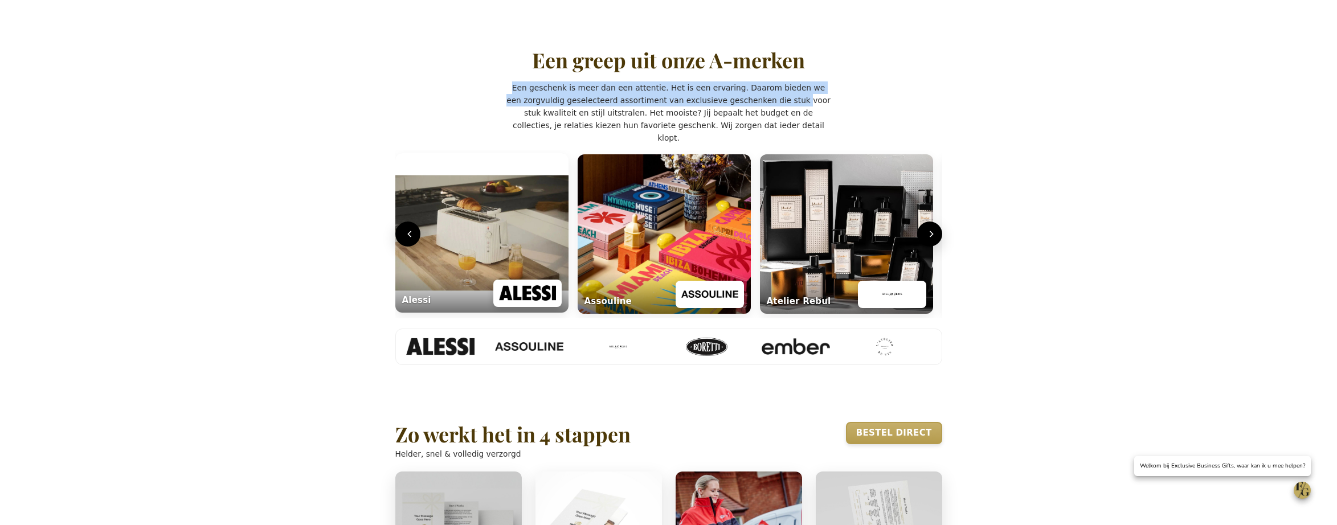
scroll to position [444, 0]
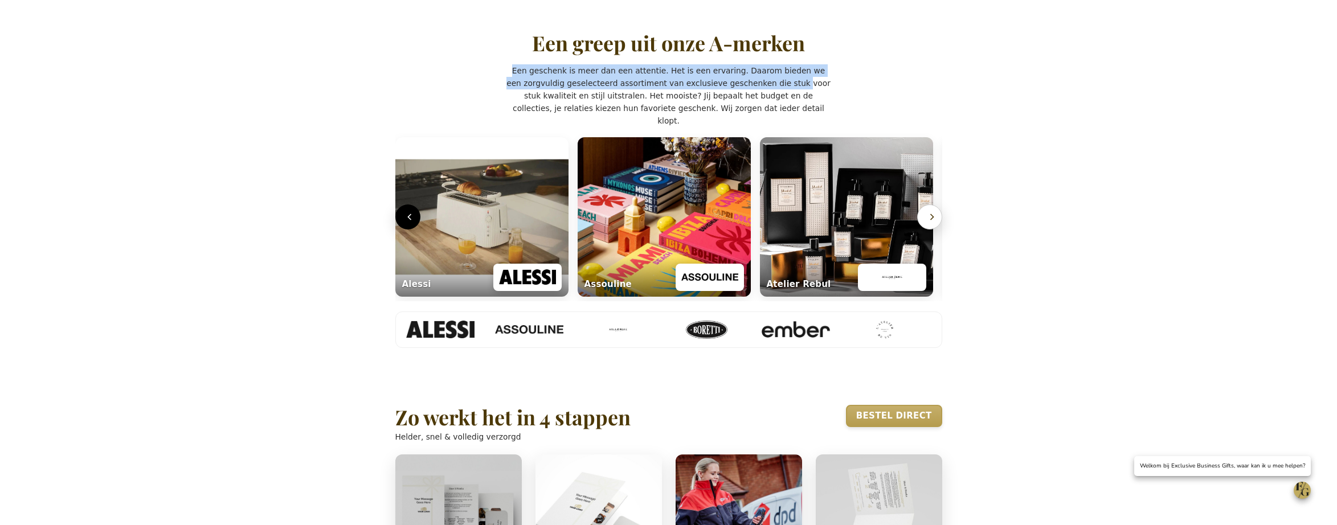
click at [929, 223] on icon "Volgende" at bounding box center [931, 216] width 11 height 11
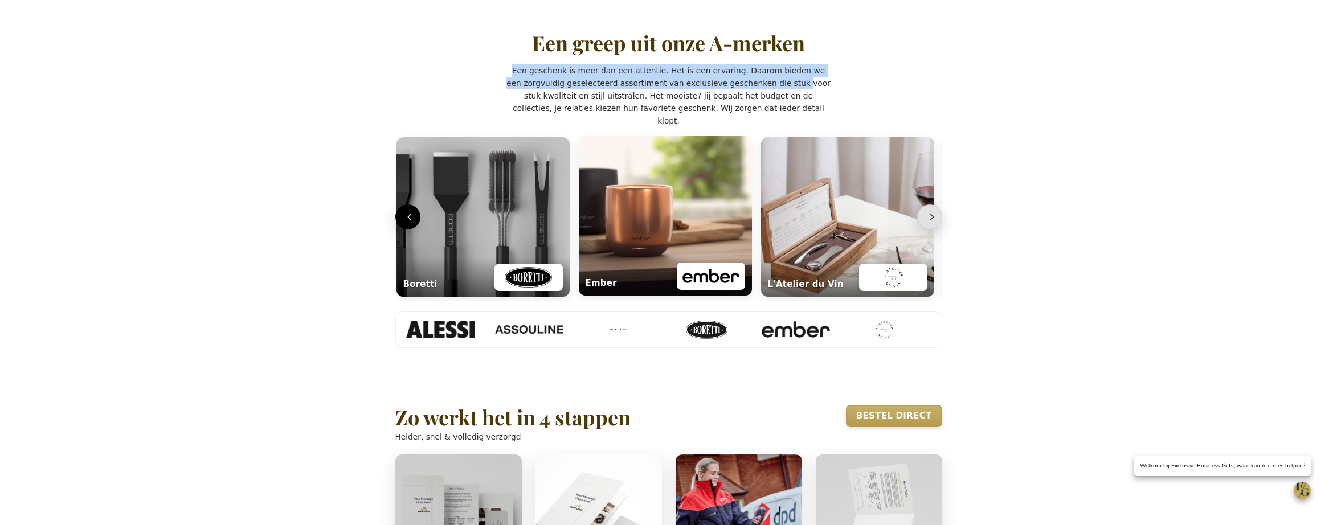
scroll to position [0, 552]
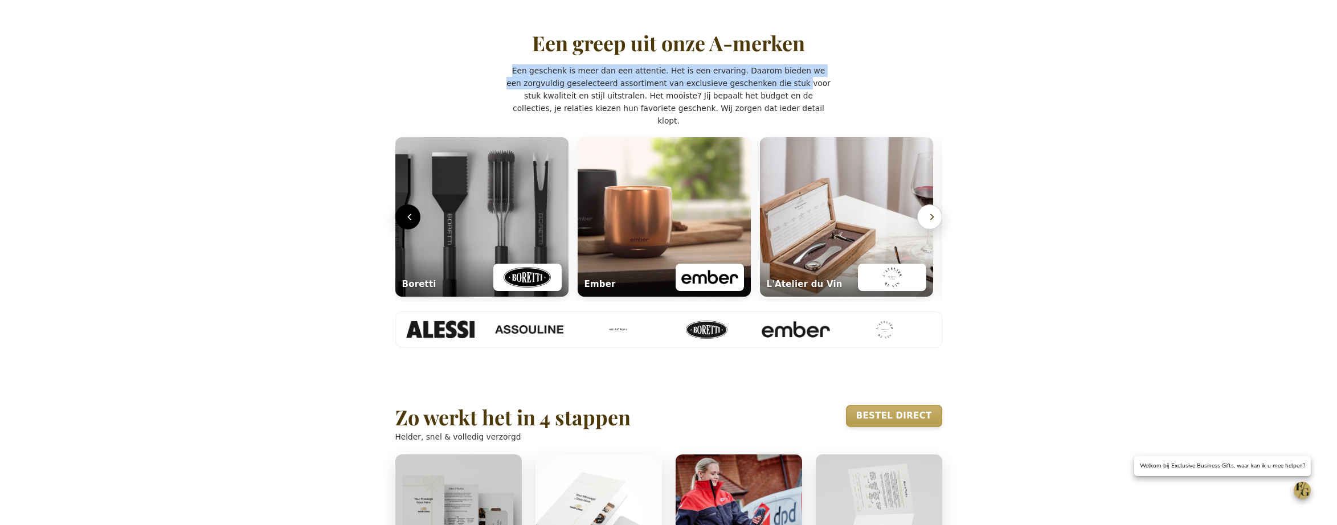
click at [929, 223] on icon "Volgende" at bounding box center [931, 216] width 11 height 11
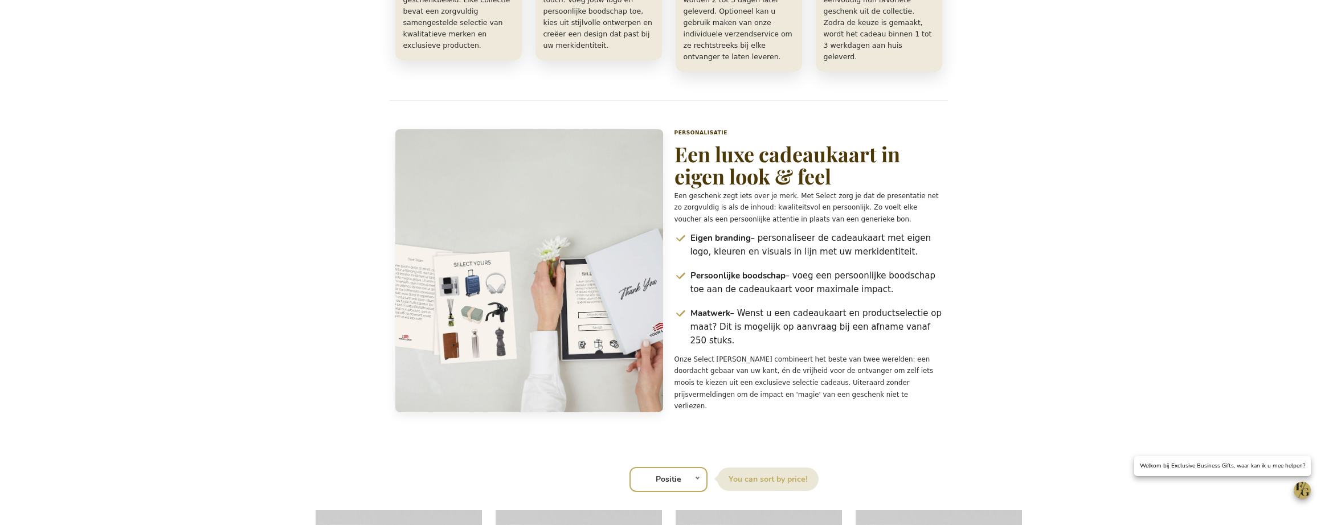
scroll to position [1104, 0]
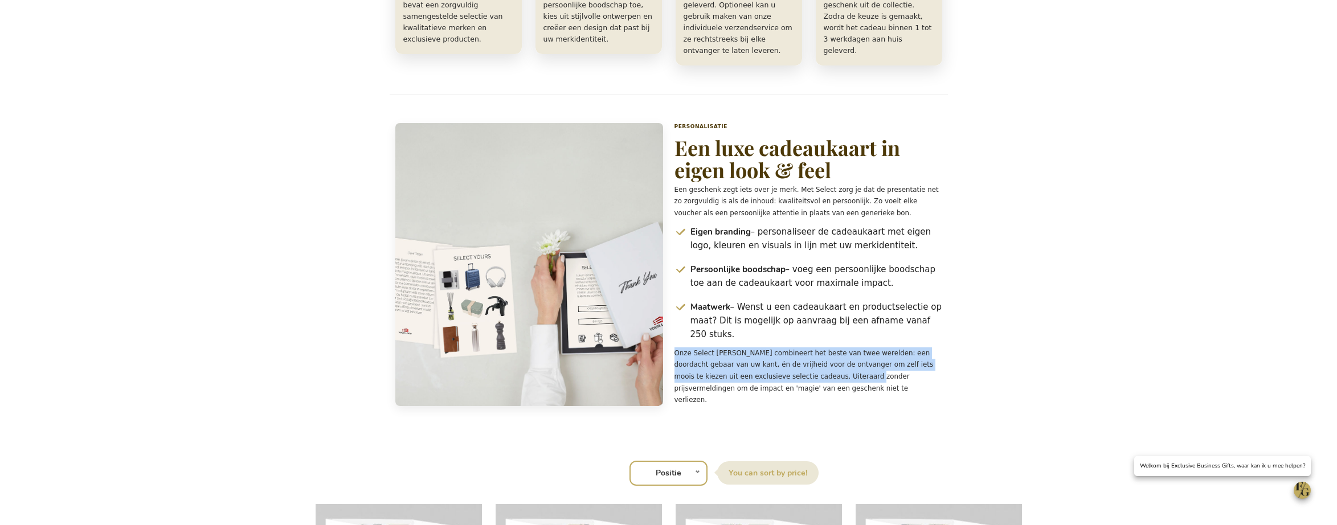
drag, startPoint x: 676, startPoint y: 395, endPoint x: 838, endPoint y: 422, distance: 164.6
click at [838, 406] on p "Onze Select Cadeaubon combineert het beste van twee werelden: een doordacht geb…" at bounding box center [809, 377] width 268 height 59
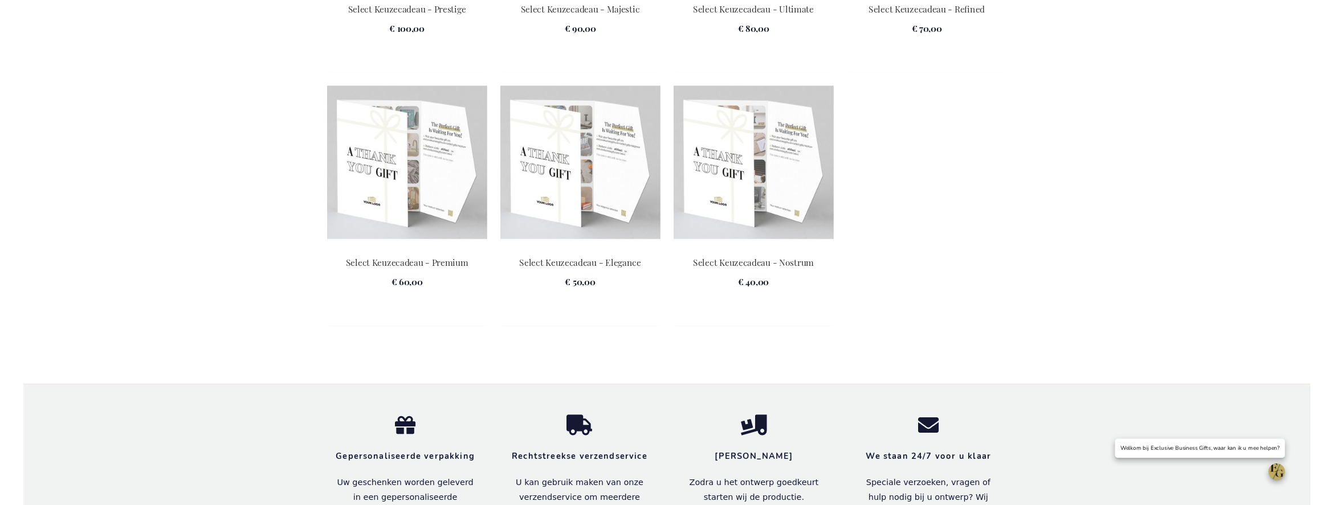
scroll to position [1786, 0]
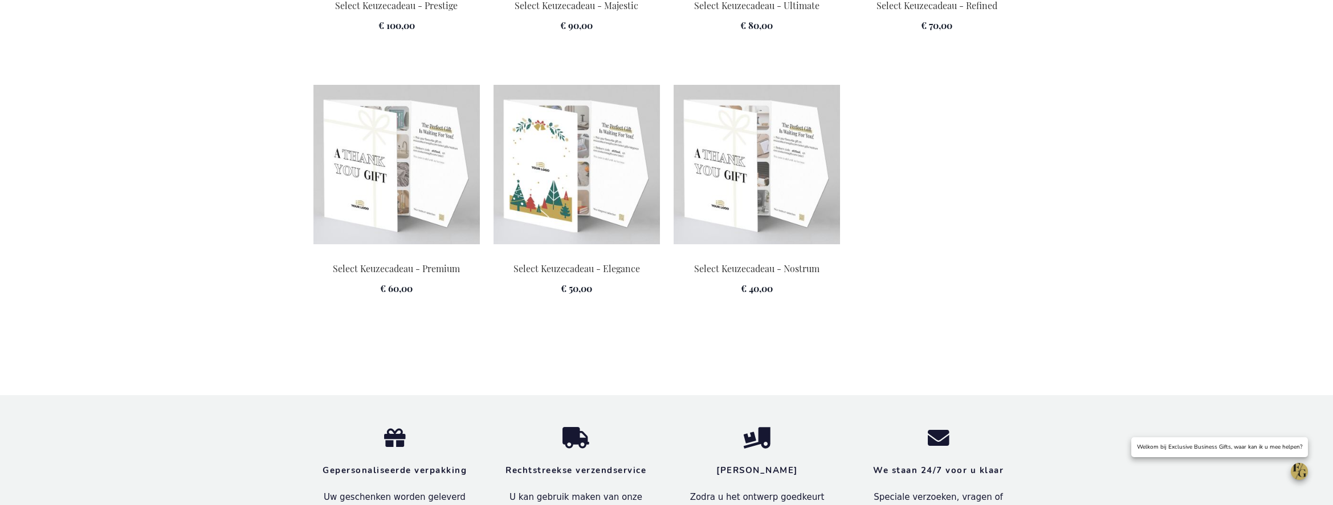
click at [573, 181] on img at bounding box center [576, 165] width 166 height 160
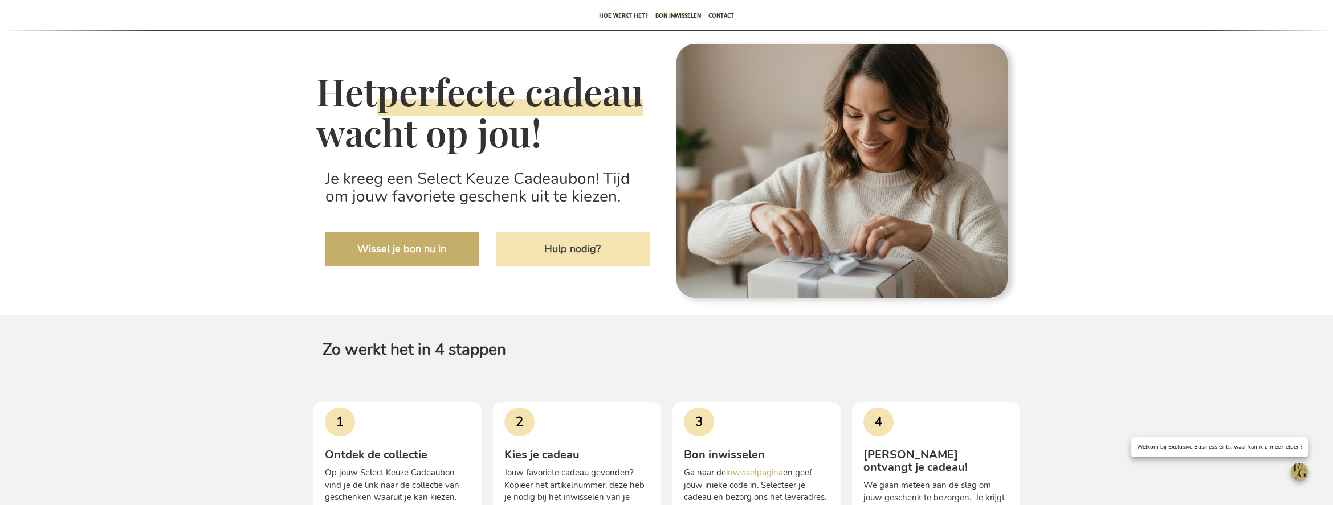
scroll to position [251, 0]
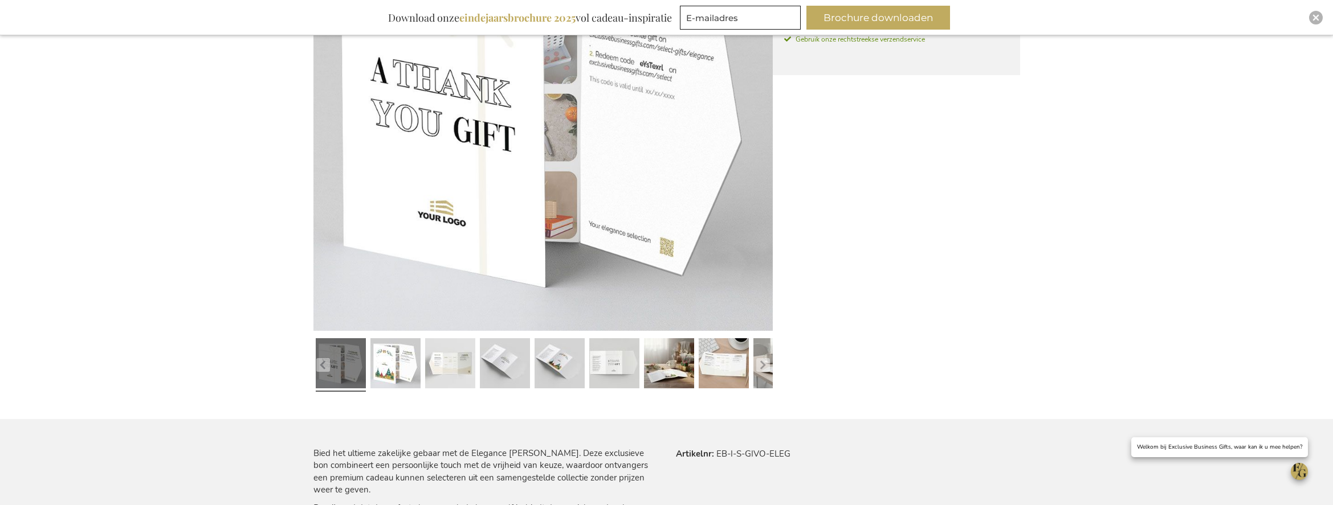
scroll to position [317, 0]
click at [455, 369] on link at bounding box center [450, 364] width 50 height 63
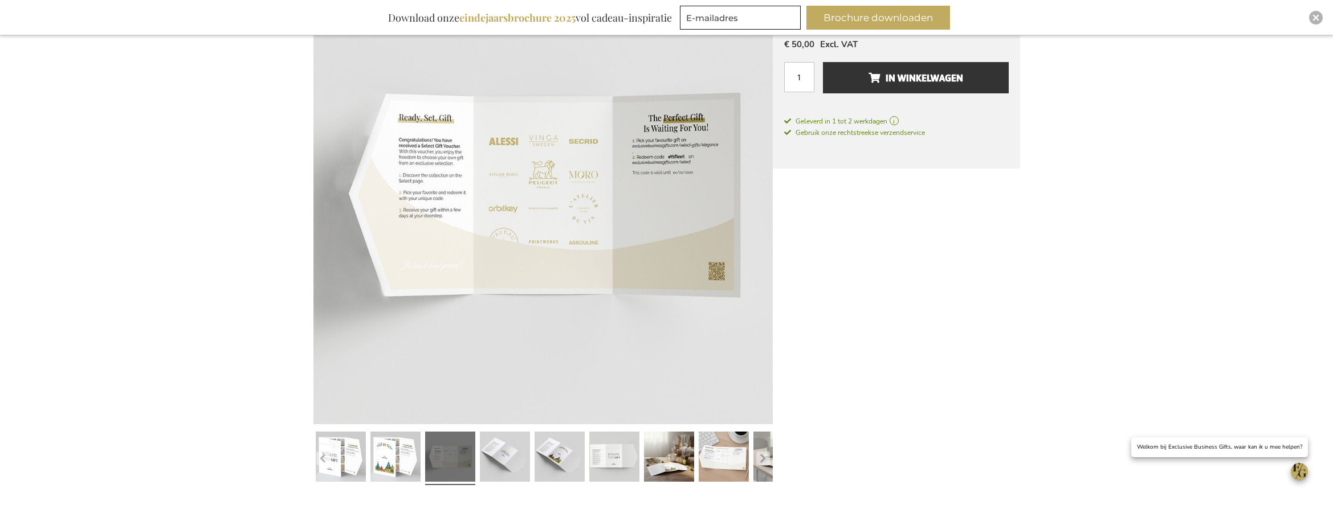
scroll to position [233, 0]
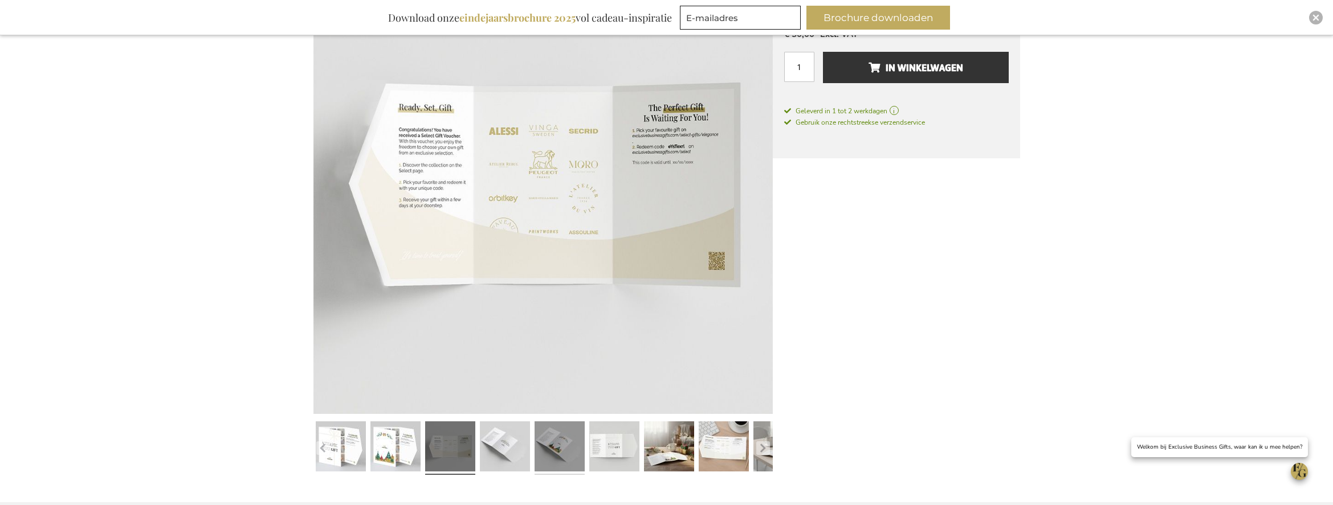
click at [561, 452] on link at bounding box center [559, 448] width 50 height 63
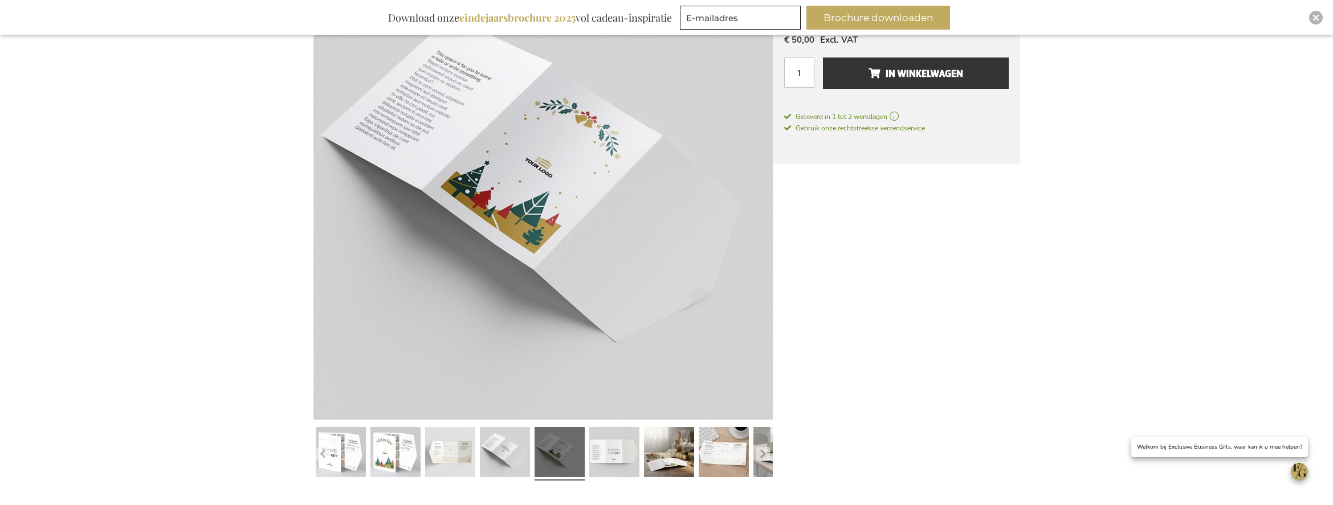
scroll to position [220, 0]
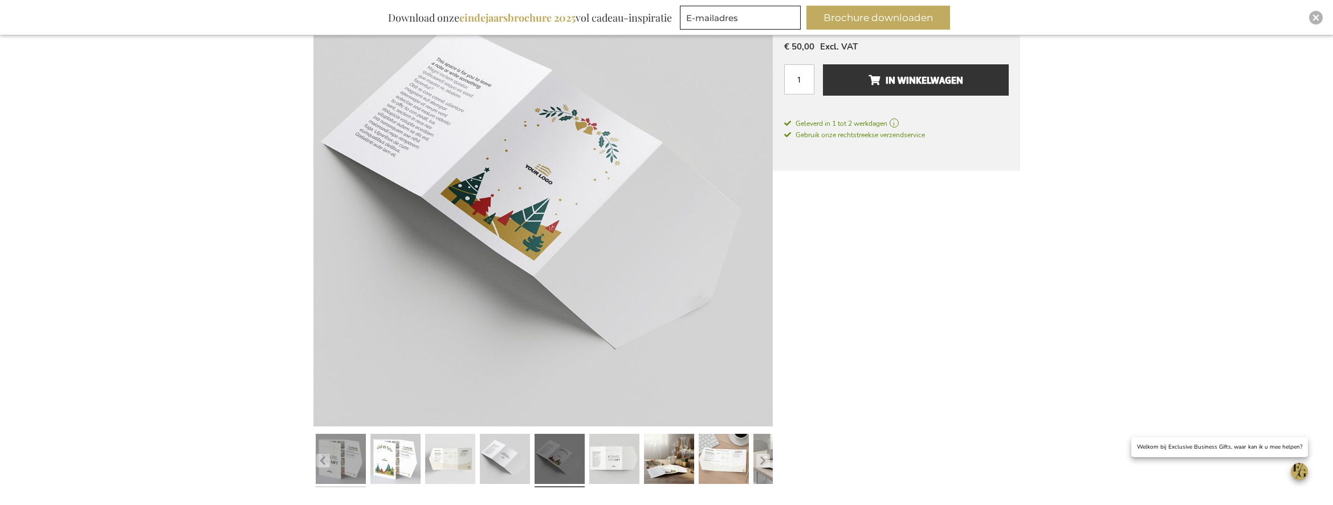
click at [346, 456] on link at bounding box center [341, 461] width 50 height 63
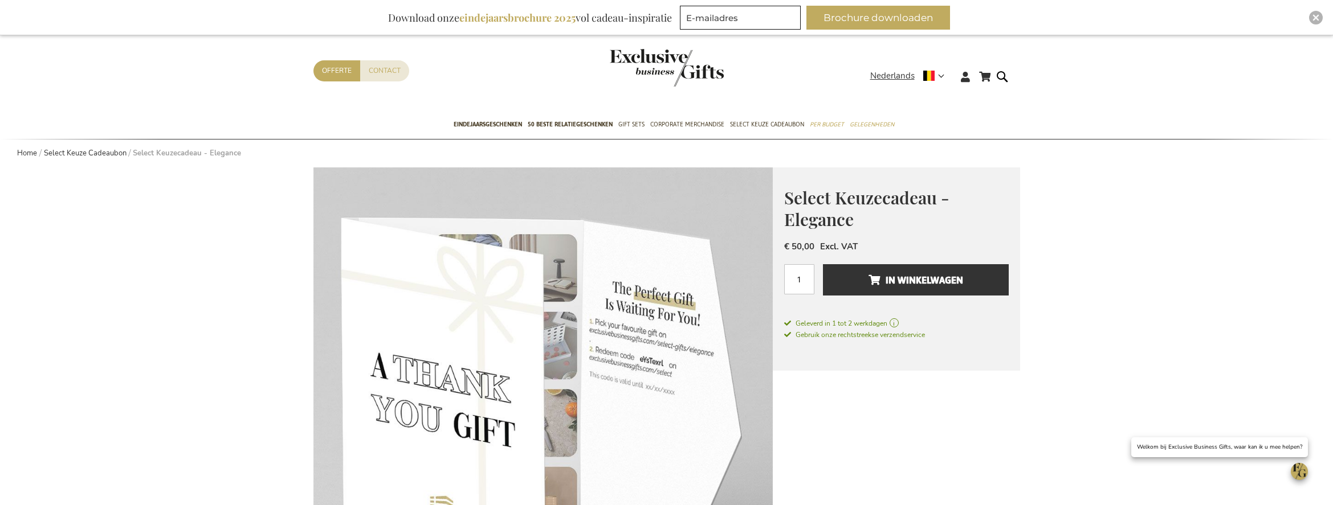
scroll to position [0, 0]
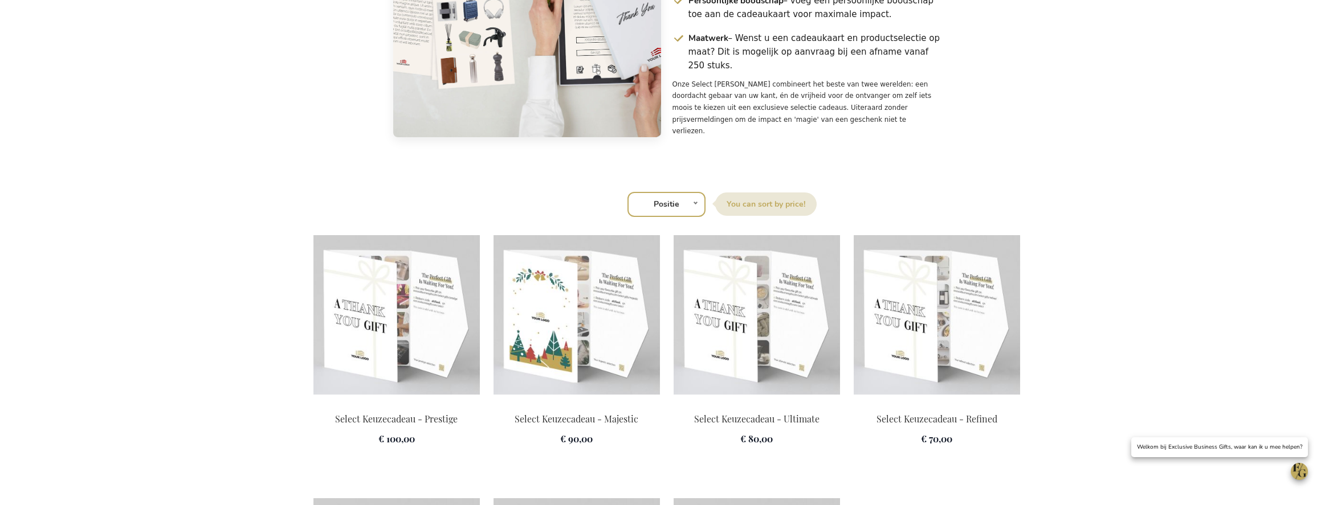
scroll to position [1383, 0]
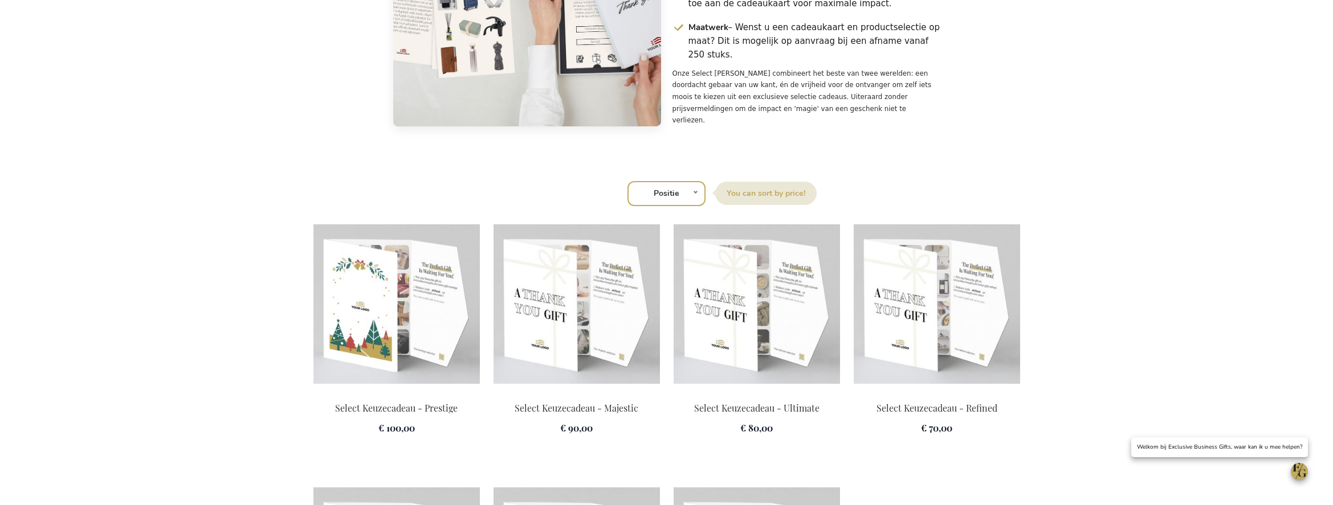
click at [436, 322] on img at bounding box center [396, 304] width 166 height 160
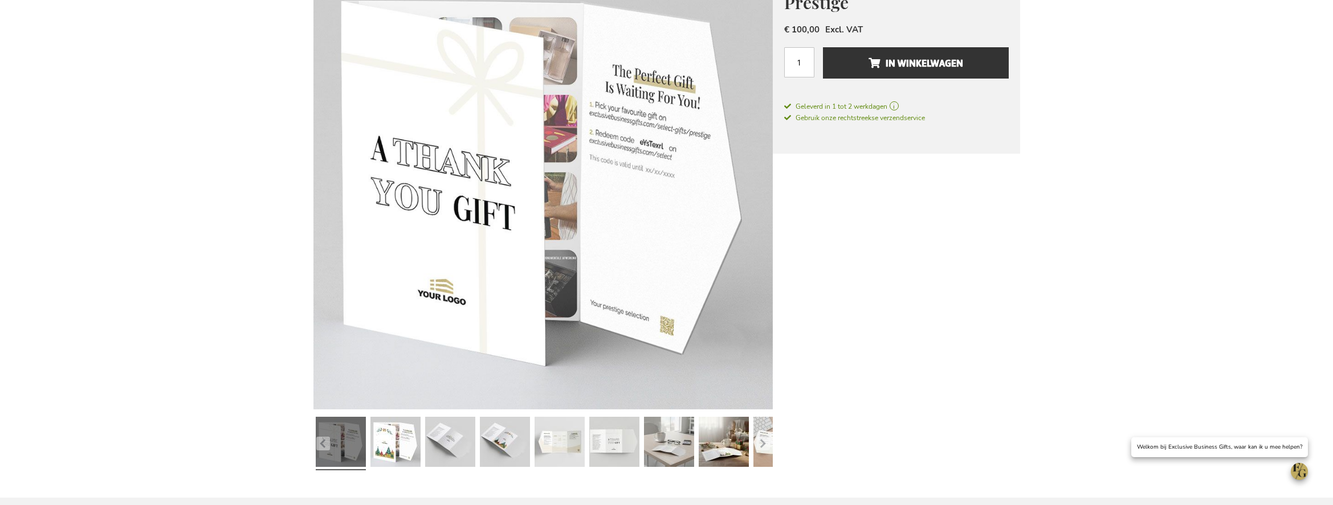
scroll to position [206, 0]
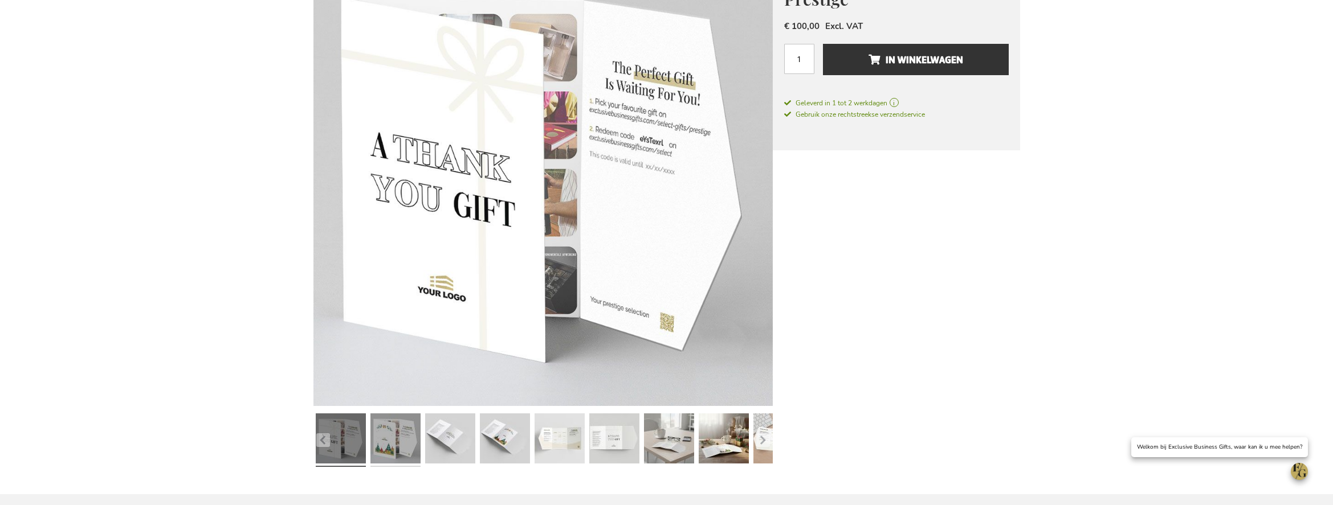
click at [397, 427] on link at bounding box center [395, 440] width 50 height 63
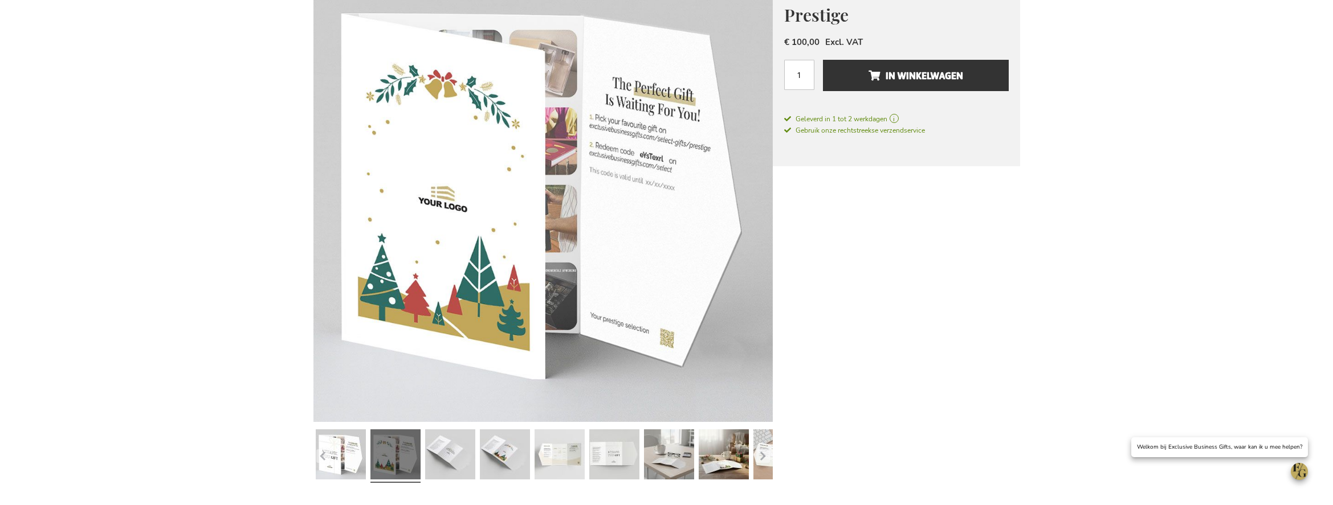
scroll to position [188, 0]
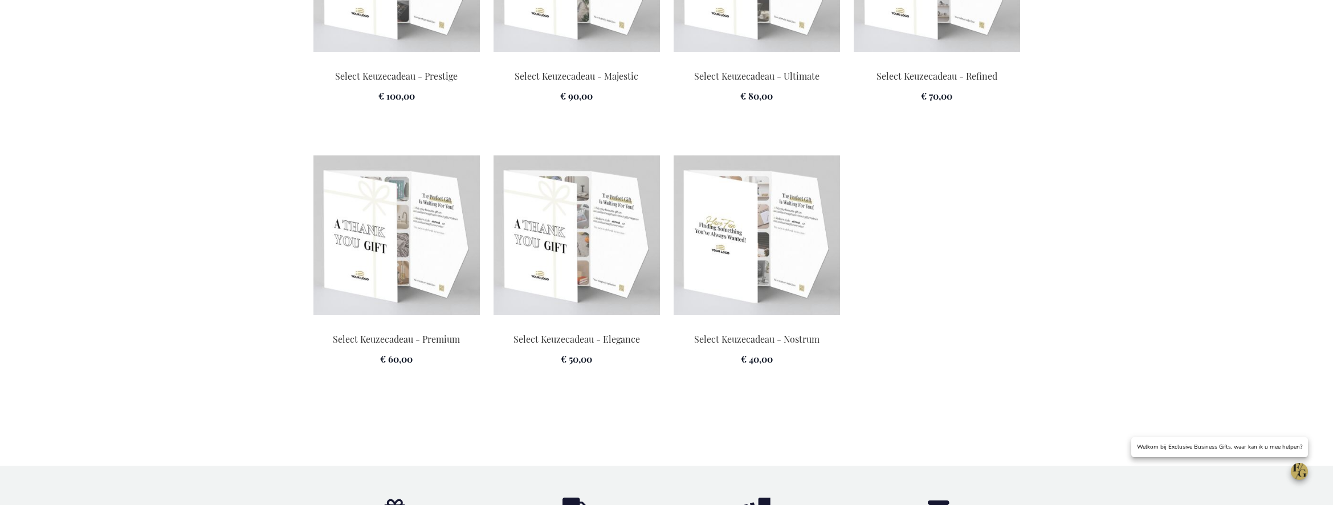
scroll to position [1724, 0]
